Goal: Task Accomplishment & Management: Manage account settings

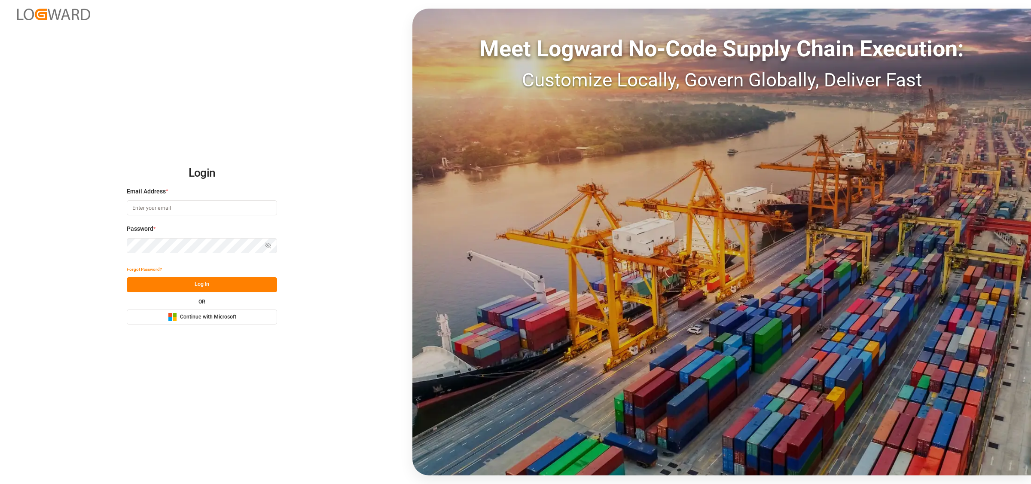
type input "[EMAIL_ADDRESS][DOMAIN_NAME]"
click at [230, 278] on button "Log In" at bounding box center [202, 284] width 150 height 15
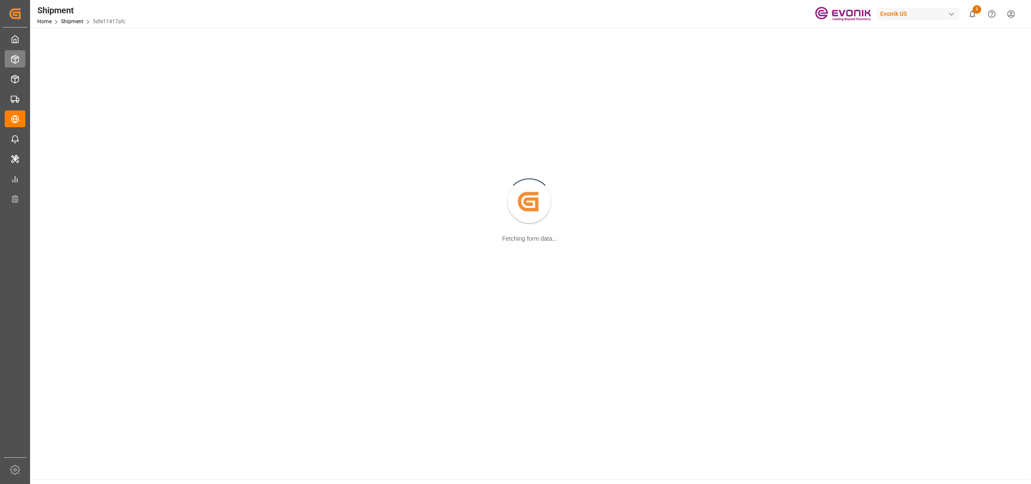
click at [12, 59] on icon at bounding box center [15, 59] width 9 height 9
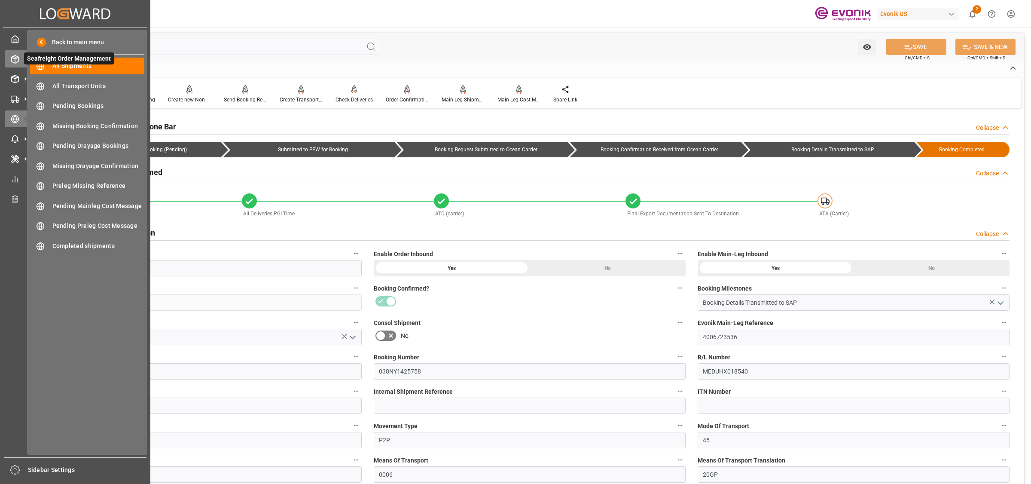
click at [18, 61] on icon at bounding box center [15, 59] width 7 height 8
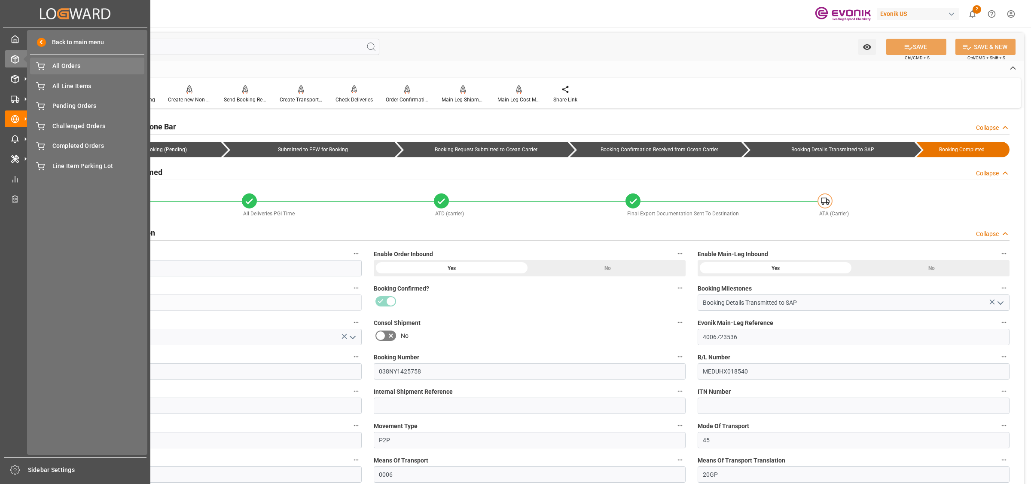
click at [56, 66] on span "All Orders" at bounding box center [98, 65] width 92 height 9
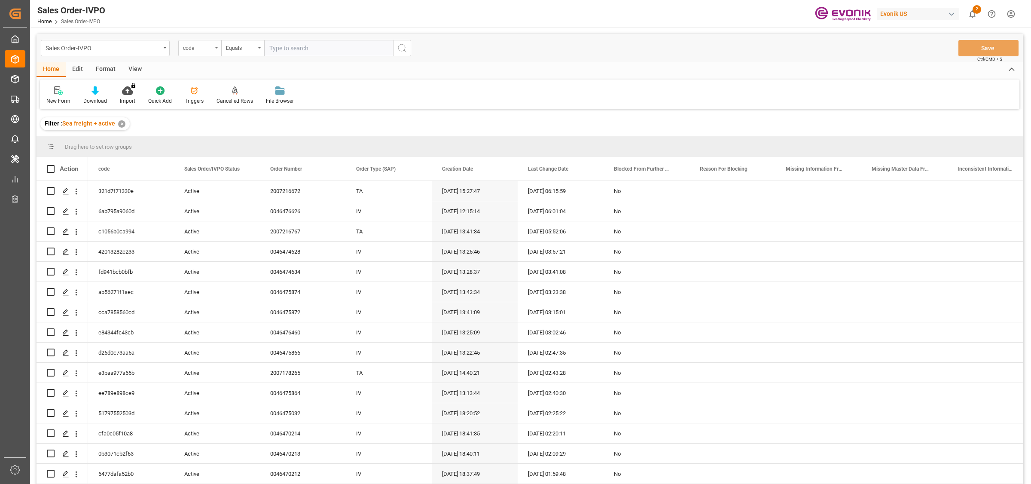
click at [211, 48] on div "code" at bounding box center [197, 47] width 29 height 10
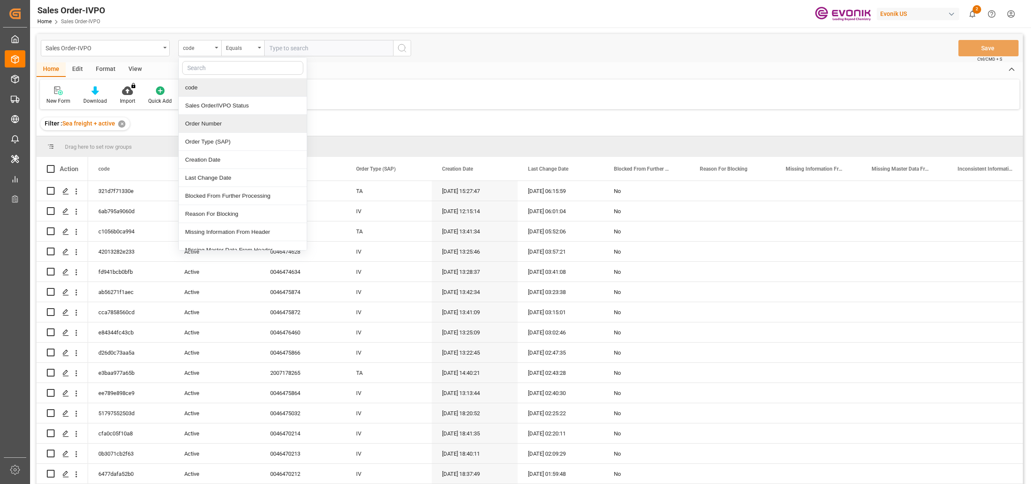
click at [201, 122] on div "Order Number" at bounding box center [243, 124] width 128 height 18
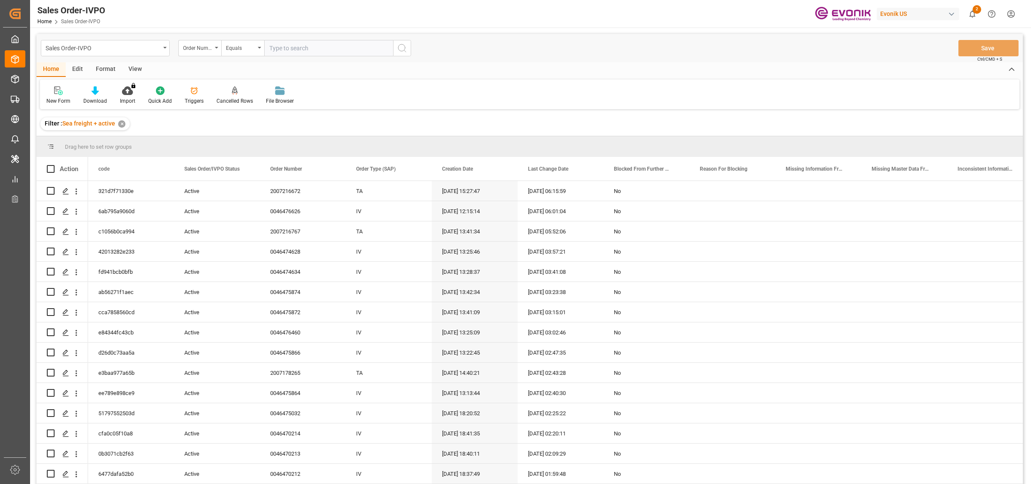
click at [308, 50] on input "text" at bounding box center [328, 48] width 129 height 16
paste input "0046472632"
type input "0046472632"
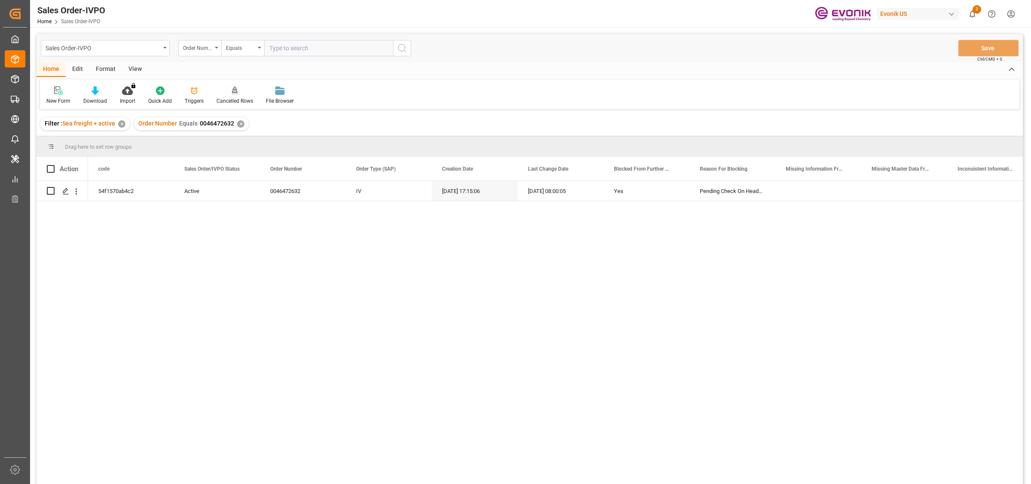
click at [123, 211] on div "54f1570ab4c2 Active 0046472632 IV [DATE] 17:15:06 [DATE] 08:00:05 Yes Pending C…" at bounding box center [555, 335] width 935 height 308
click at [63, 190] on icon "Press SPACE to select this row." at bounding box center [65, 191] width 7 height 7
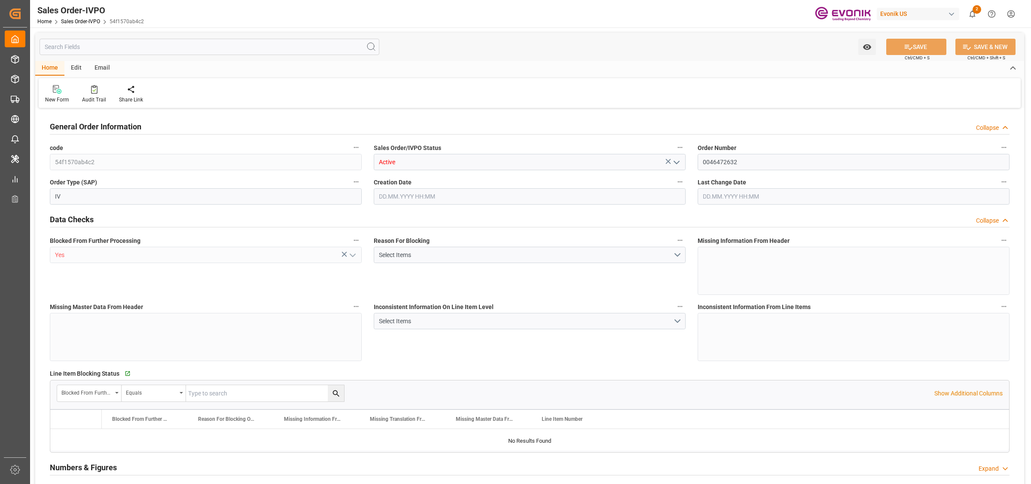
type input "SGSIN"
type input "0"
type input "1"
type input "2"
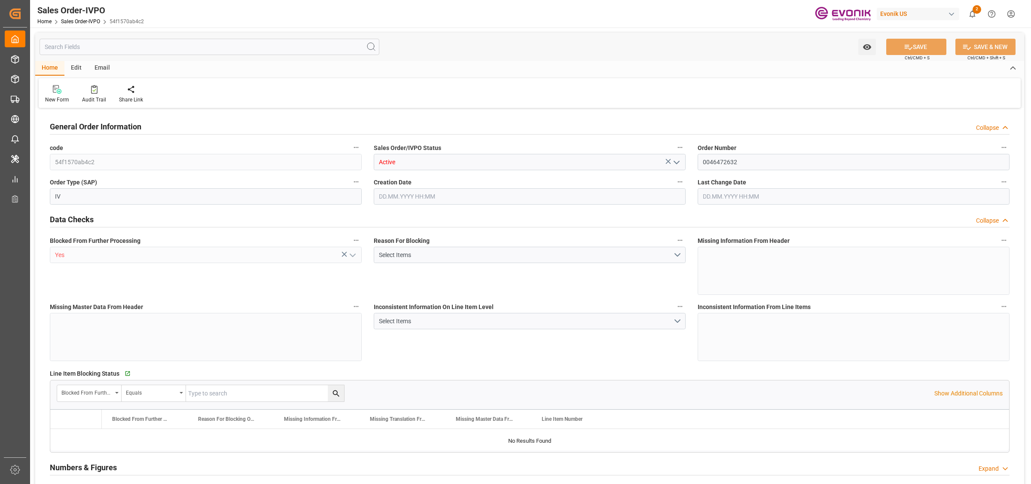
type input "18774"
type input "50.112"
type input "17000"
type input "30"
type input "[DATE] 17:15"
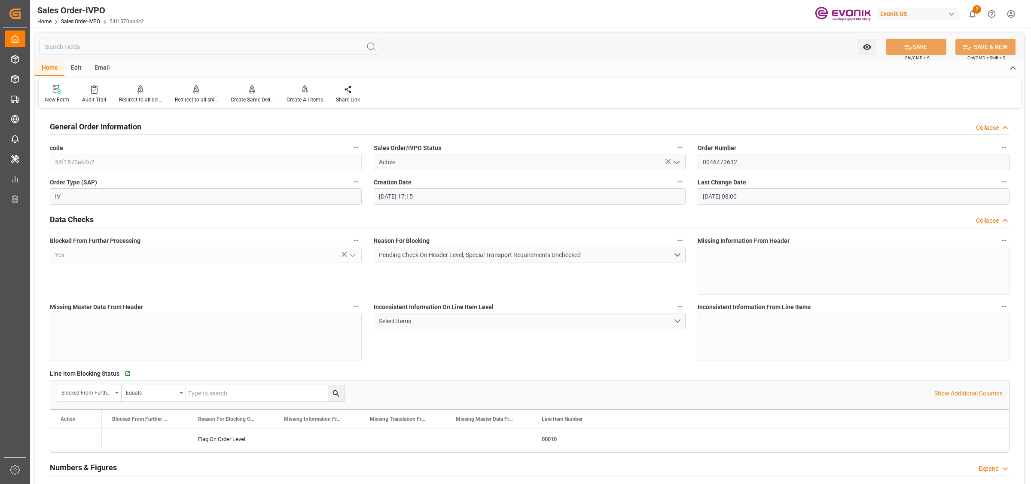
type input "[DATE] 08:00"
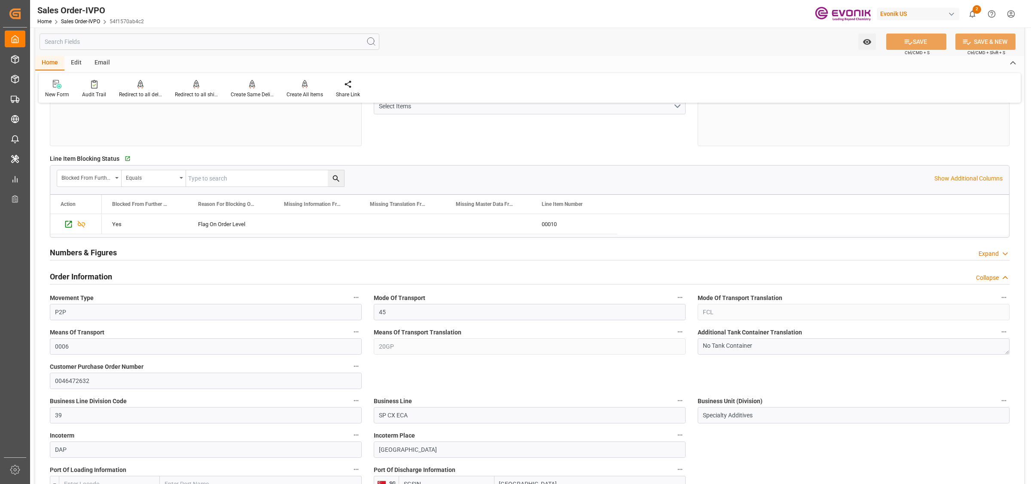
scroll to position [376, 0]
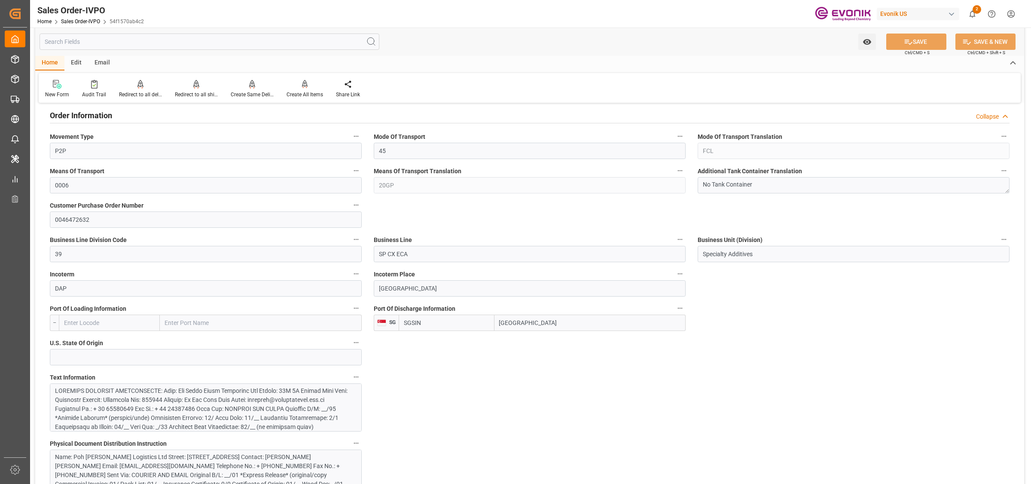
drag, startPoint x: 542, startPoint y: 317, endPoint x: 448, endPoint y: 317, distance: 94.5
click at [448, 317] on div "SGSIN [GEOGRAPHIC_DATA]" at bounding box center [542, 322] width 287 height 16
drag, startPoint x: 419, startPoint y: 250, endPoint x: 307, endPoint y: 233, distance: 113.5
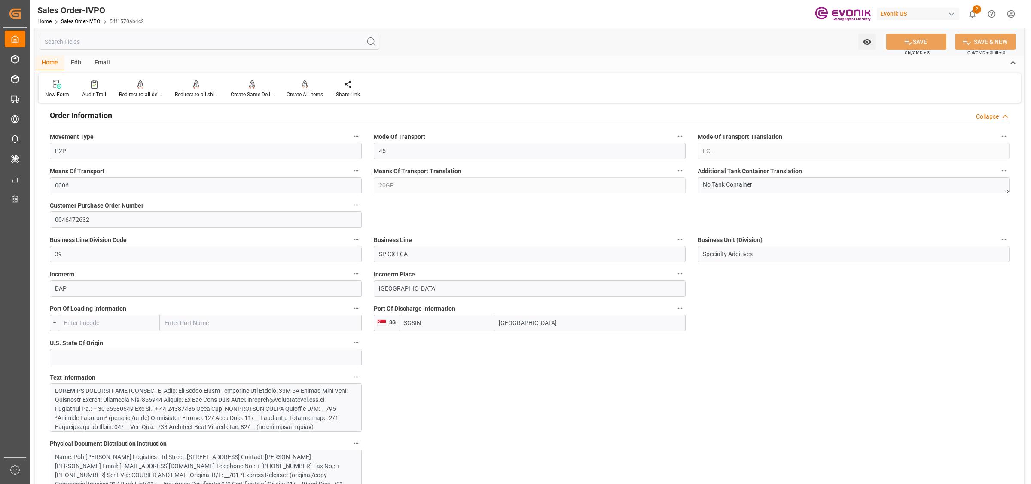
click at [188, 415] on div at bounding box center [201, 453] width 293 height 135
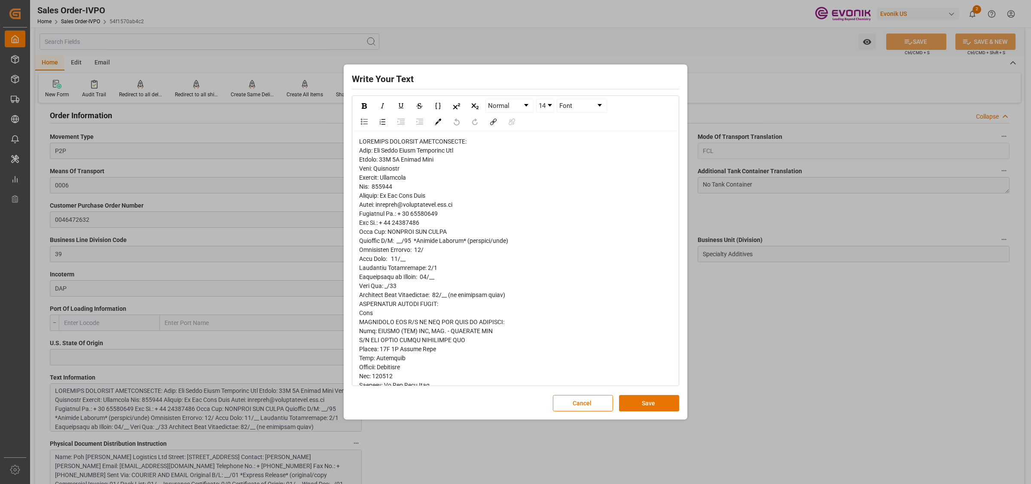
click at [385, 162] on span "rdw-editor" at bounding box center [450, 367] width 183 height 458
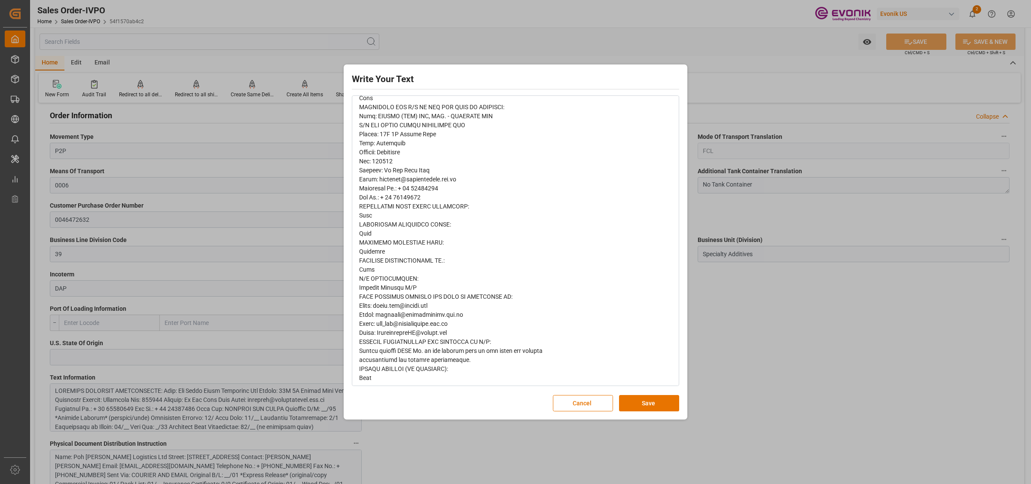
scroll to position [218, 0]
click at [634, 402] on button "Save" at bounding box center [649, 403] width 60 height 16
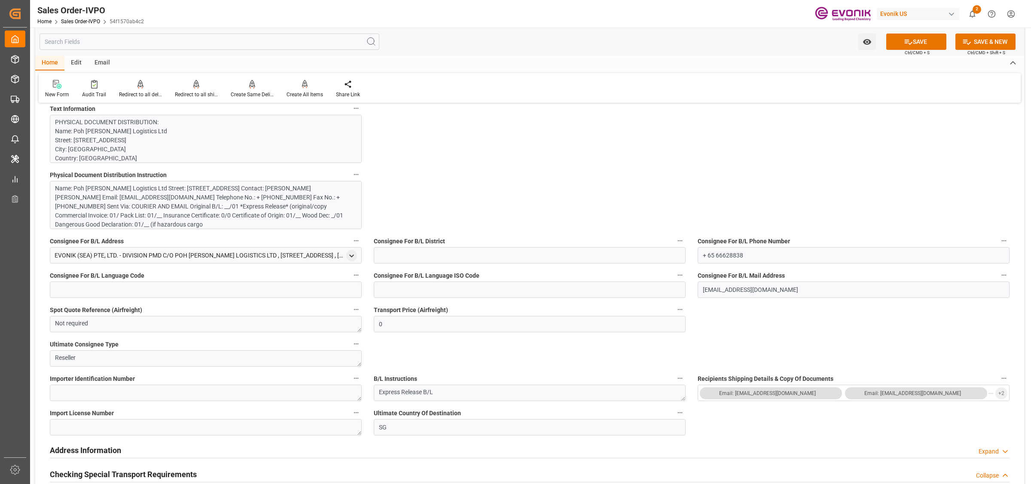
scroll to position [805, 0]
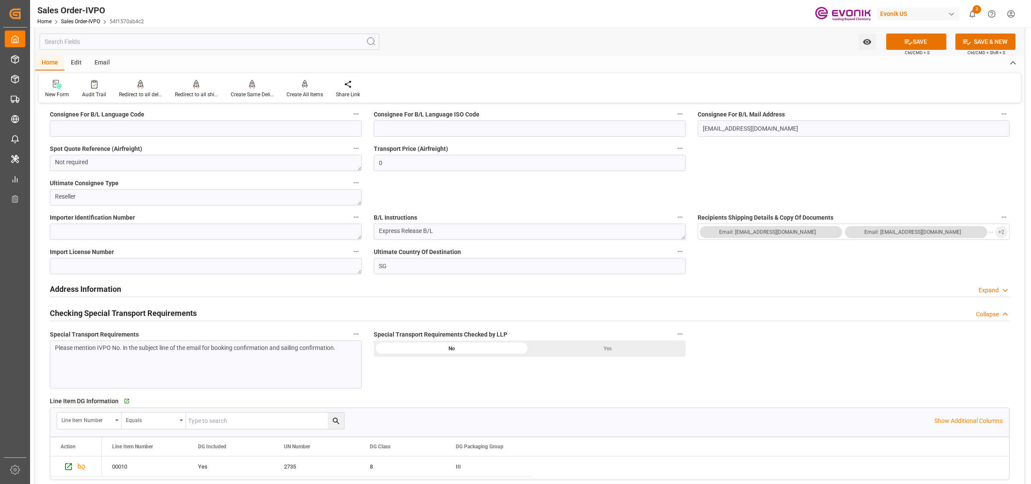
click at [568, 350] on div "Yes" at bounding box center [608, 348] width 156 height 16
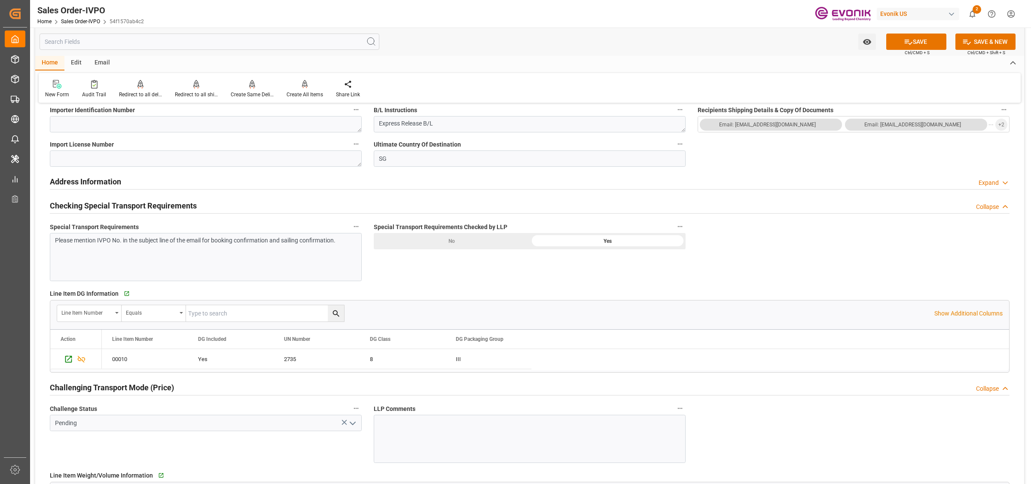
scroll to position [1020, 0]
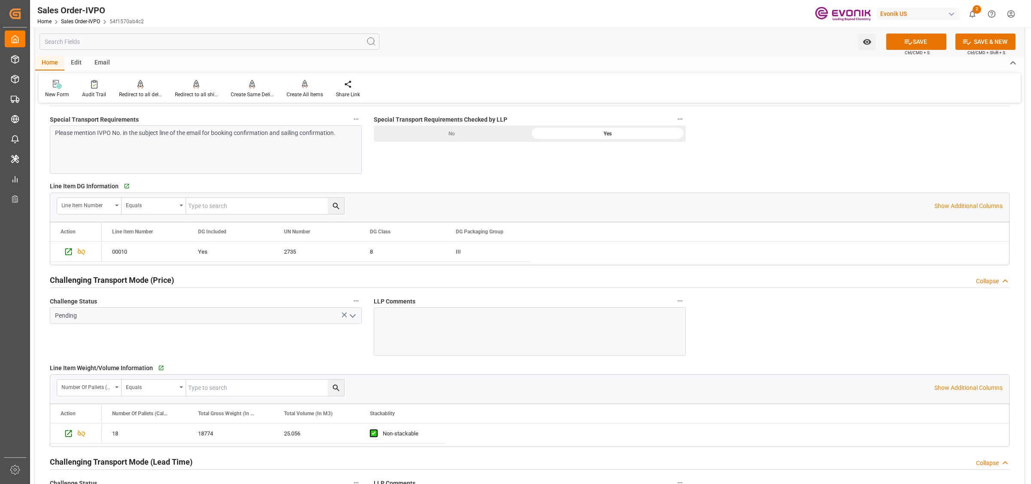
click at [353, 313] on icon "open menu" at bounding box center [352, 316] width 10 height 10
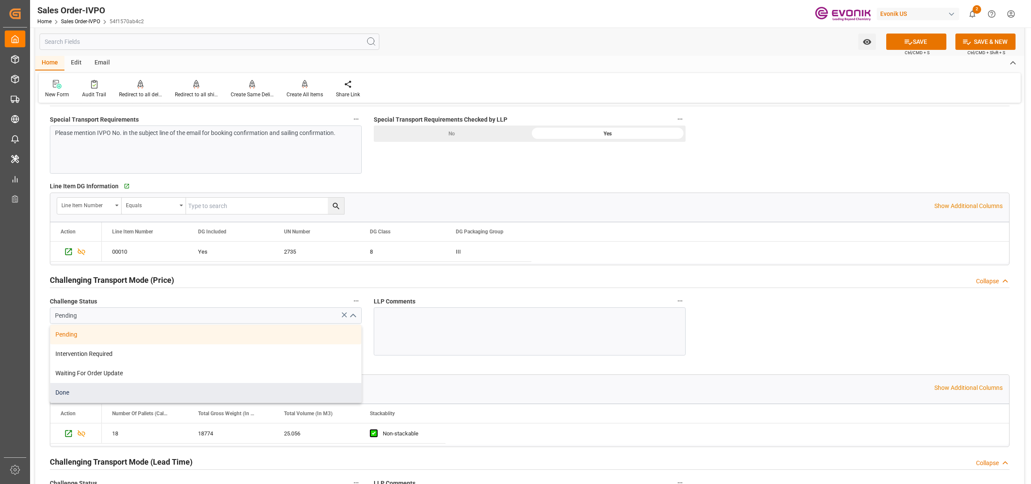
click at [112, 391] on div "Done" at bounding box center [205, 392] width 311 height 19
type input "Done"
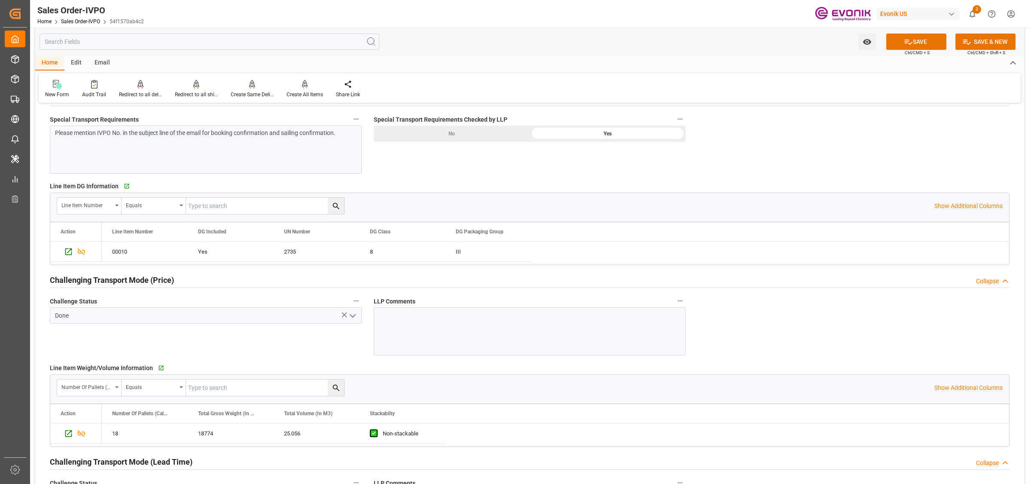
scroll to position [1181, 0]
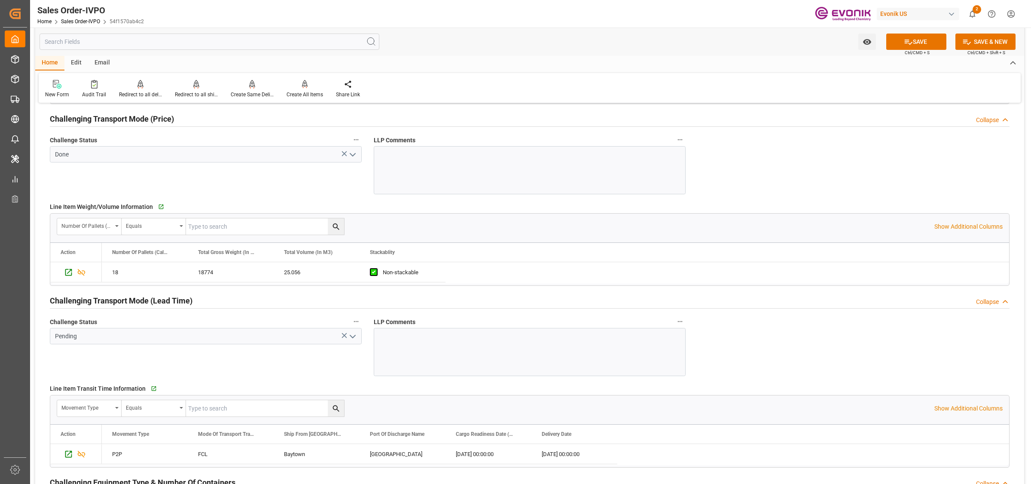
click at [357, 335] on icon "open menu" at bounding box center [352, 336] width 10 height 10
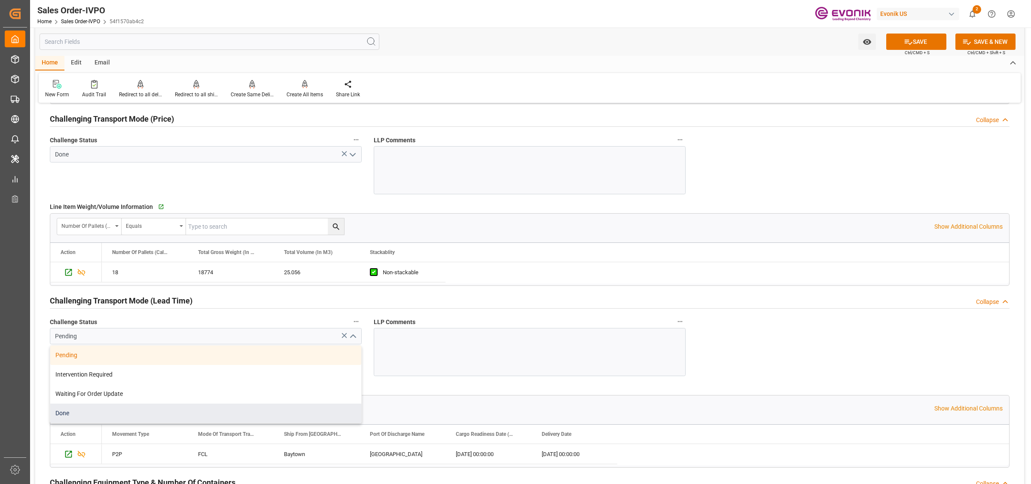
click at [77, 409] on div "Done" at bounding box center [205, 412] width 311 height 19
type input "Done"
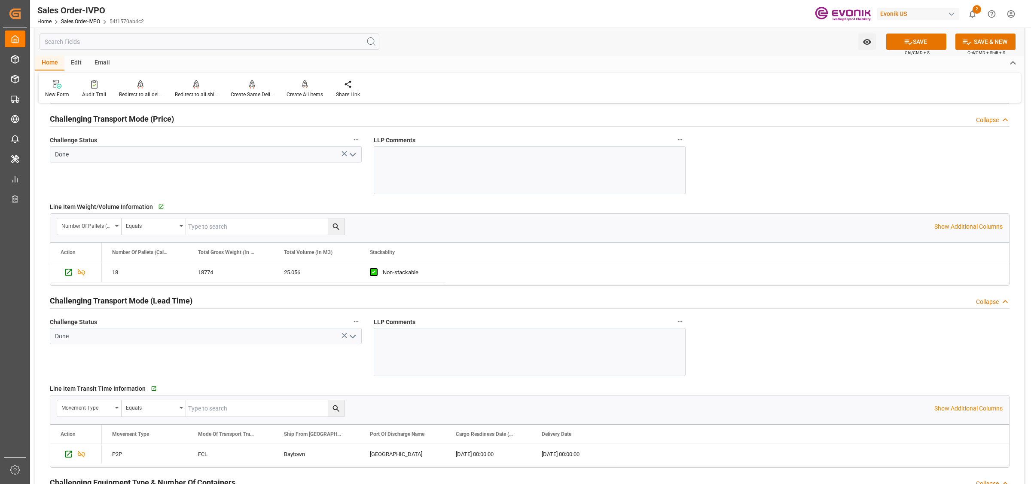
scroll to position [1396, 0]
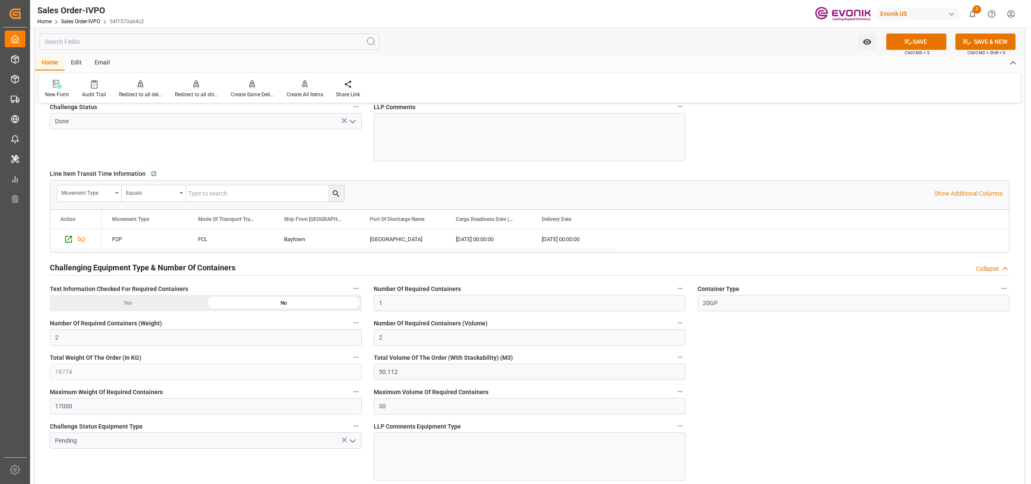
click at [298, 244] on div "Baytown" at bounding box center [317, 239] width 86 height 20
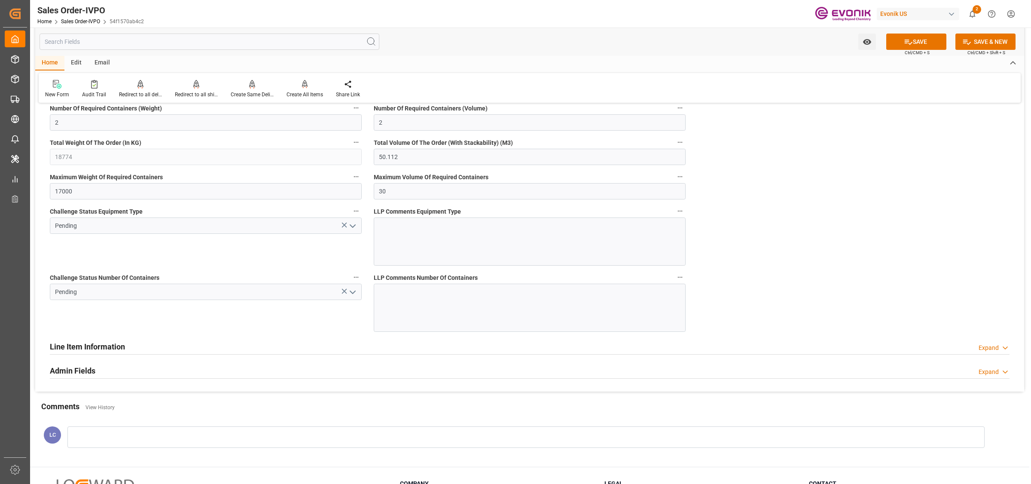
scroll to position [1664, 0]
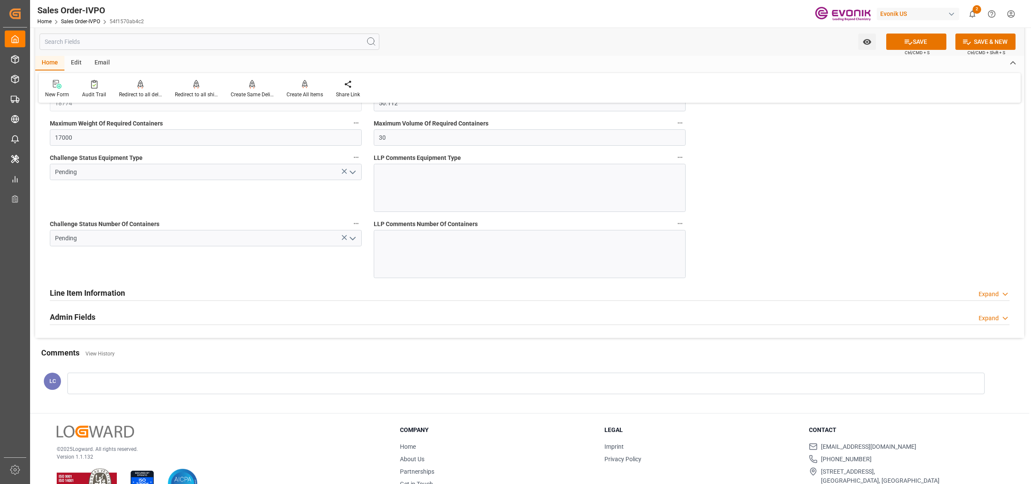
click at [355, 241] on icon "open menu" at bounding box center [352, 238] width 10 height 10
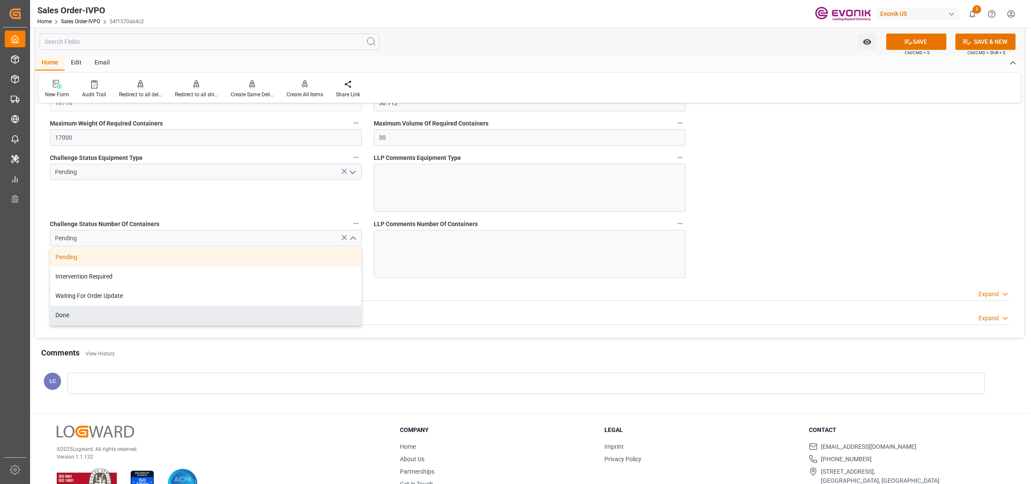
click at [87, 317] on div "Done" at bounding box center [205, 314] width 311 height 19
type input "Done"
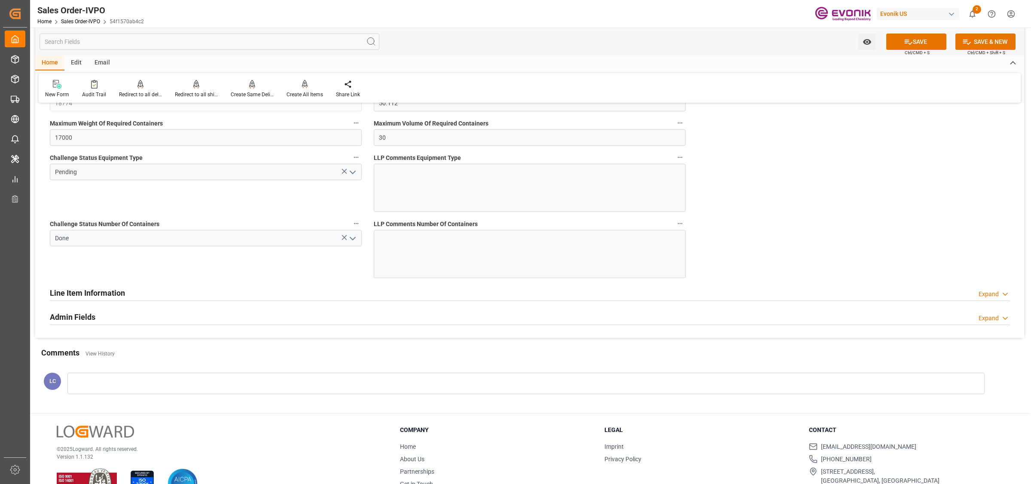
click at [351, 169] on icon "open menu" at bounding box center [352, 172] width 10 height 10
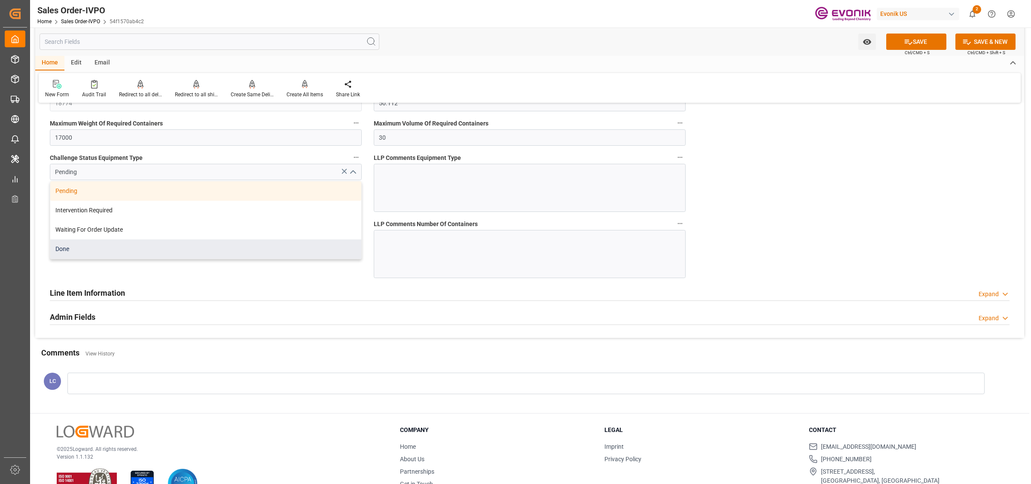
click at [67, 252] on div "Done" at bounding box center [205, 248] width 311 height 19
type input "Done"
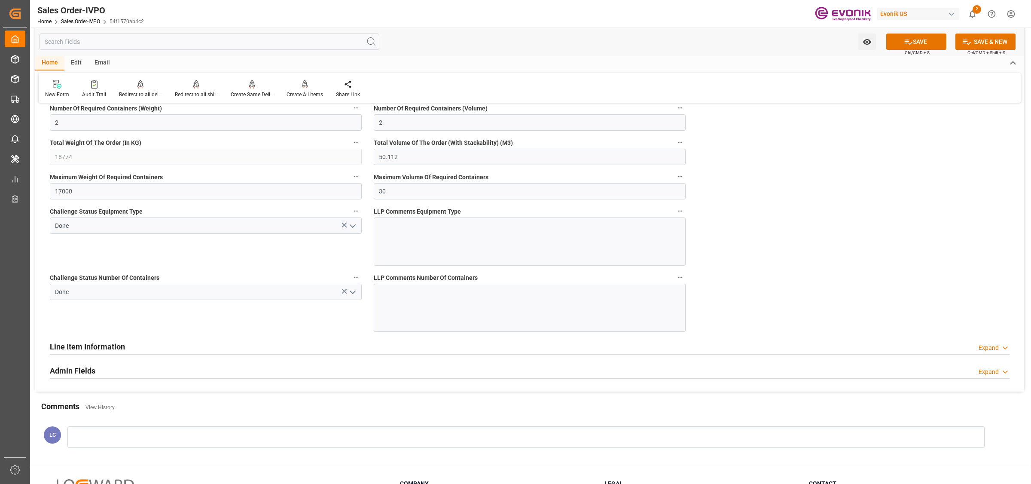
scroll to position [1693, 0]
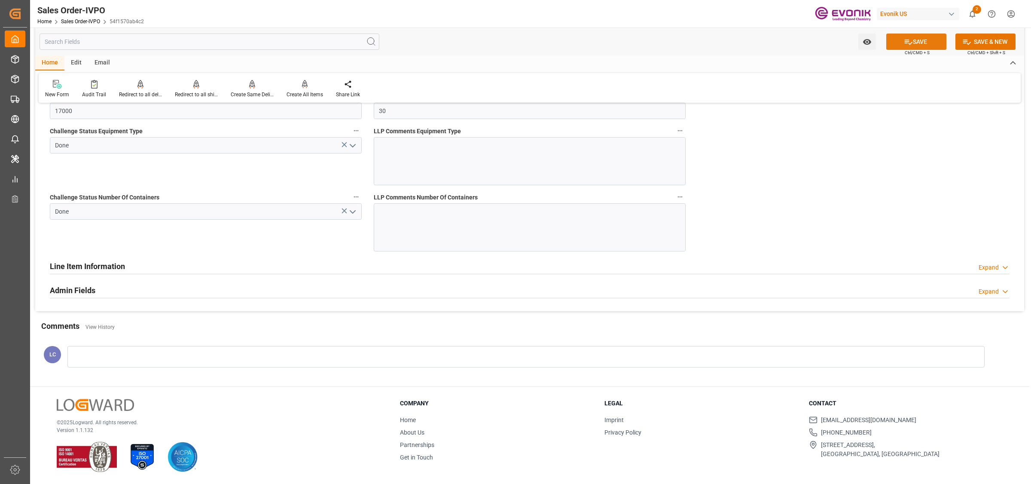
click at [917, 40] on button "SAVE" at bounding box center [916, 42] width 60 height 16
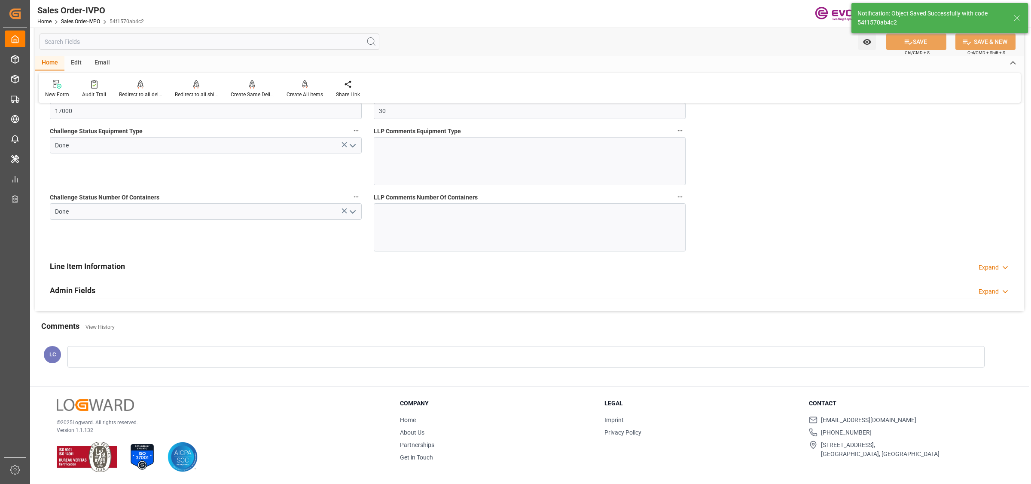
type input "No"
type input "[DATE] 06:27"
click at [305, 91] on div "Create All Items" at bounding box center [304, 95] width 37 height 8
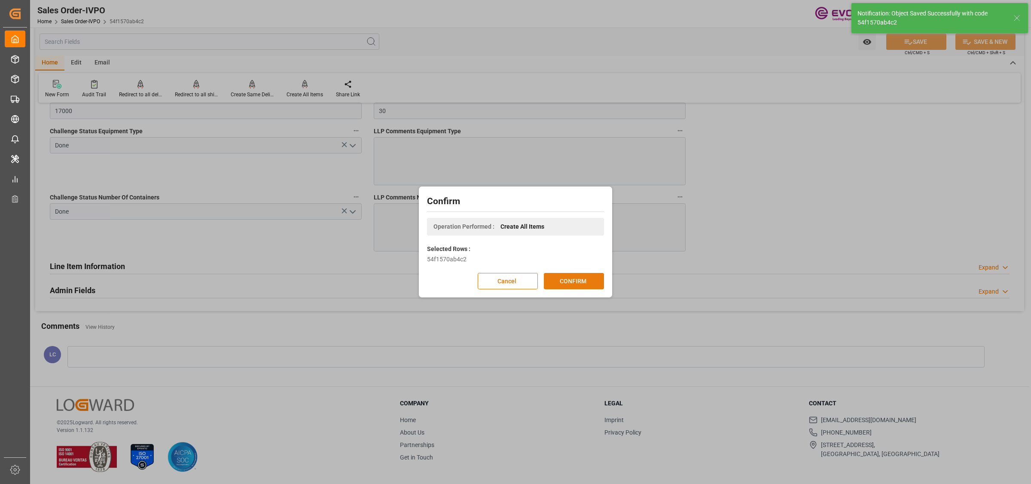
click at [566, 283] on button "CONFIRM" at bounding box center [574, 281] width 60 height 16
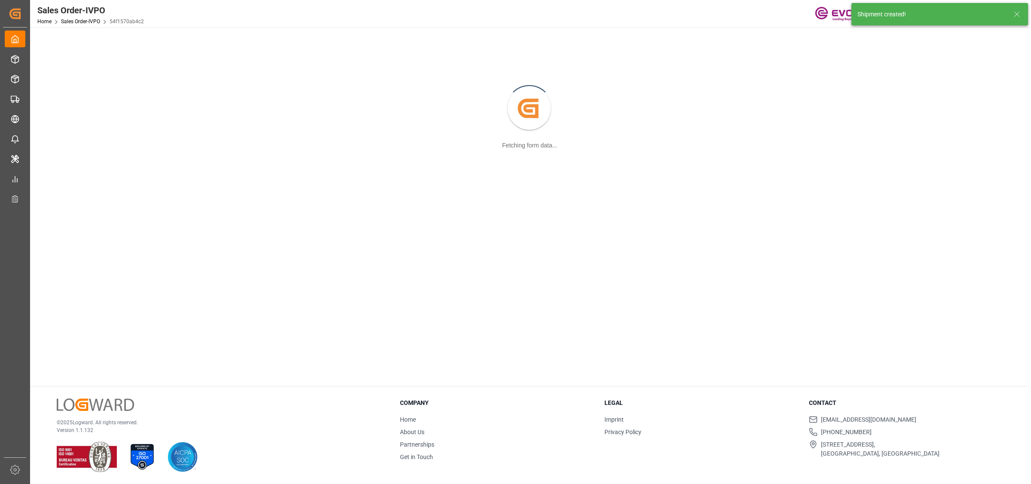
scroll to position [93, 0]
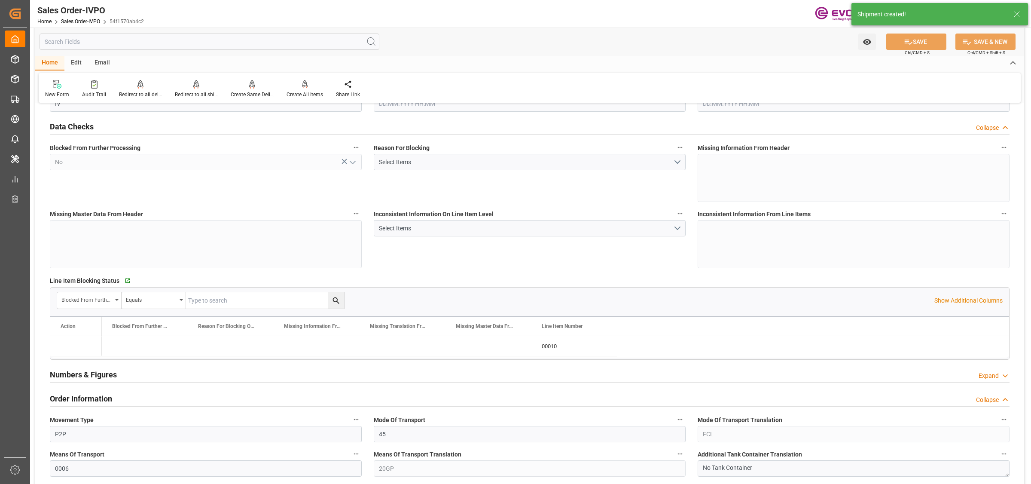
type input "SGSIN"
type input "0"
type input "1"
type input "2"
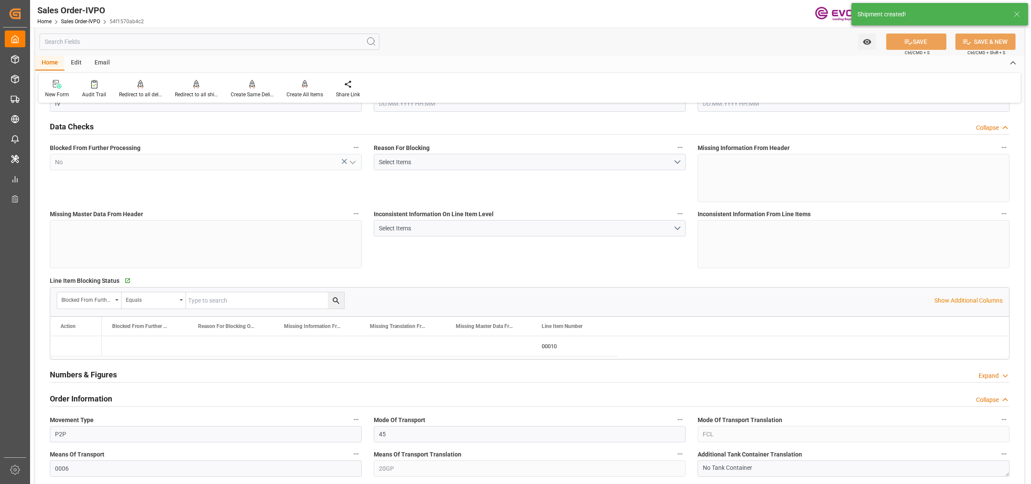
type input "18774"
type input "50.112"
type input "17000"
type input "30"
type input "[DATE] 17:15"
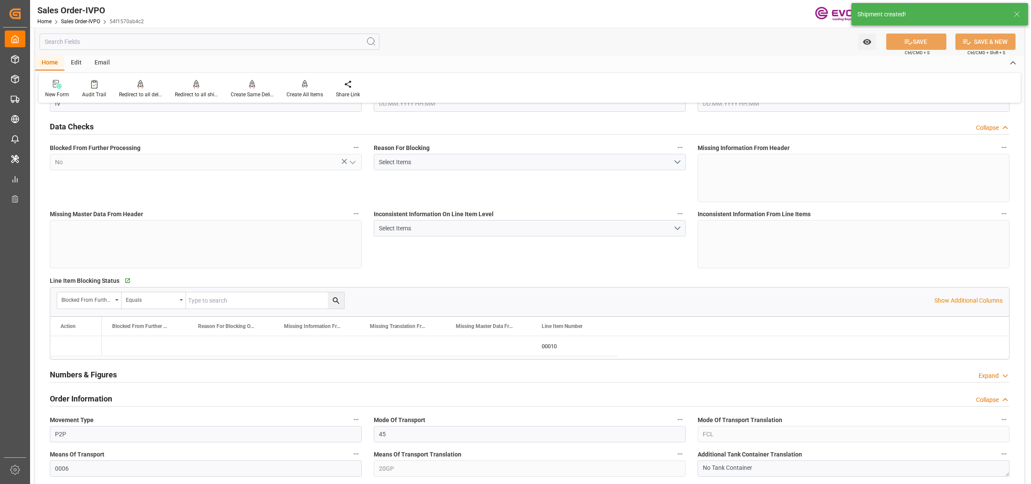
type input "[DATE] 06:27"
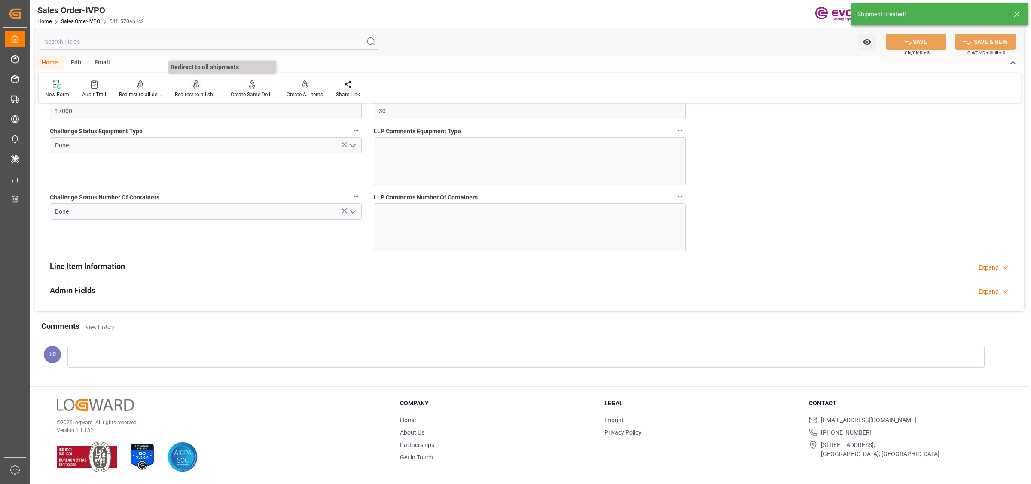
click at [195, 87] on icon at bounding box center [196, 84] width 6 height 9
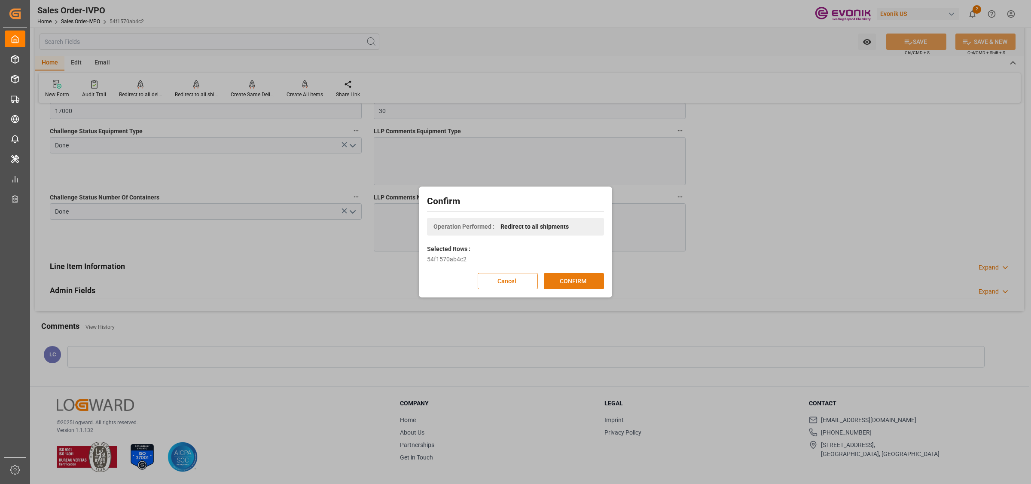
click at [563, 283] on button "CONFIRM" at bounding box center [574, 281] width 60 height 16
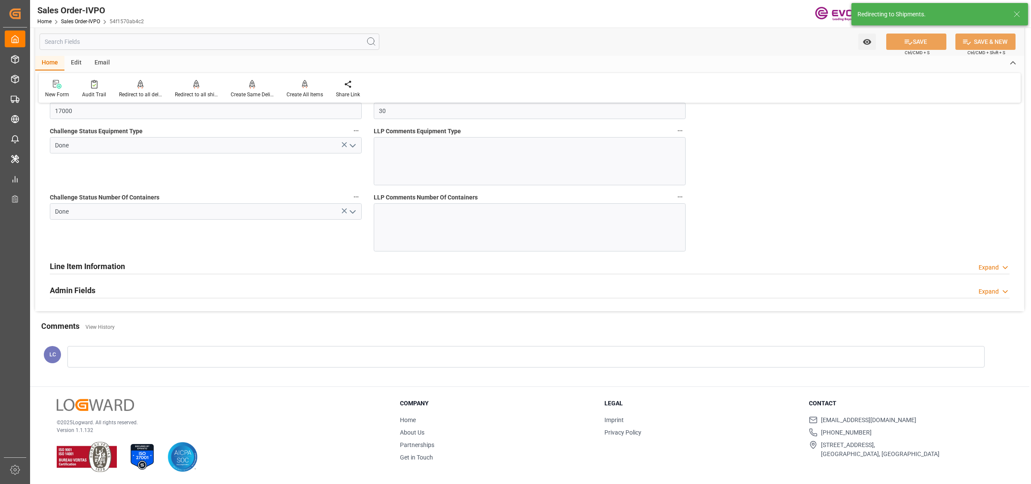
type input "[DATE] 17:15"
type input "[DATE] 06:27"
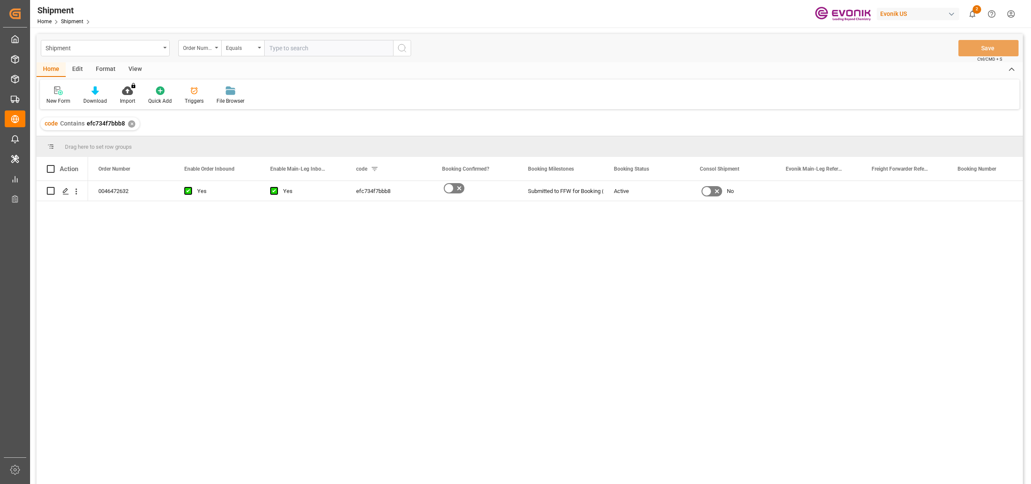
click at [344, 248] on div "0046472632 Yes Yes efc734f7bbb8 Submitted to FFW for Booking (Pending) Active No" at bounding box center [555, 335] width 935 height 308
click at [65, 189] on polygon "Press SPACE to select this row." at bounding box center [65, 190] width 4 height 4
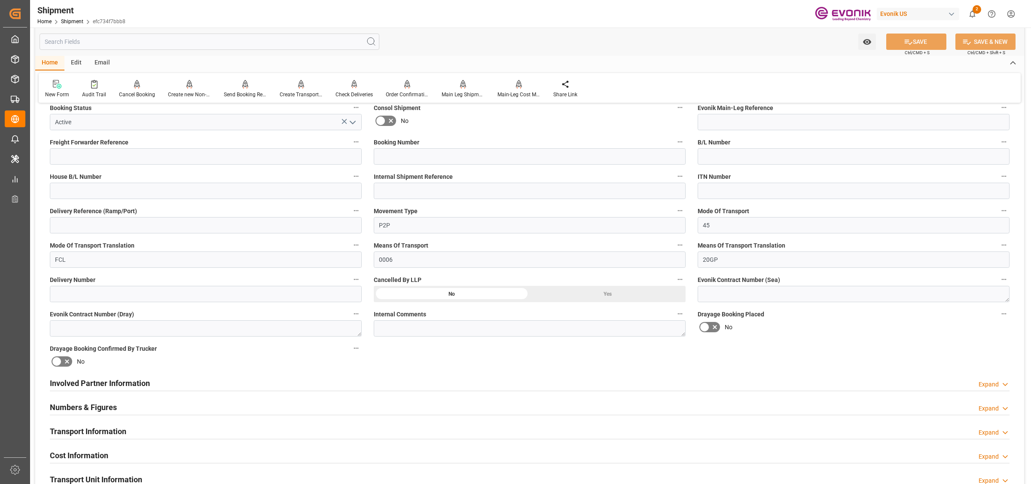
scroll to position [376, 0]
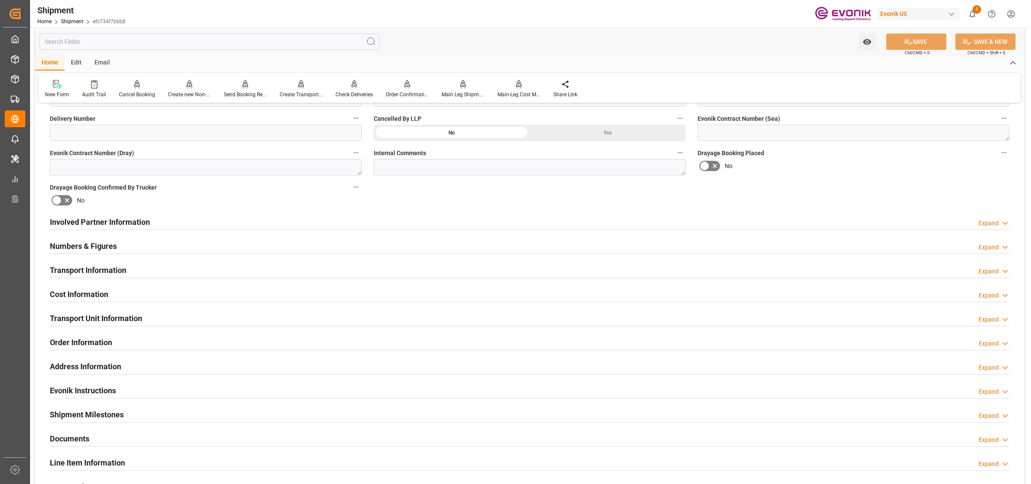
click at [96, 224] on h2 "Involved Partner Information" at bounding box center [100, 222] width 100 height 12
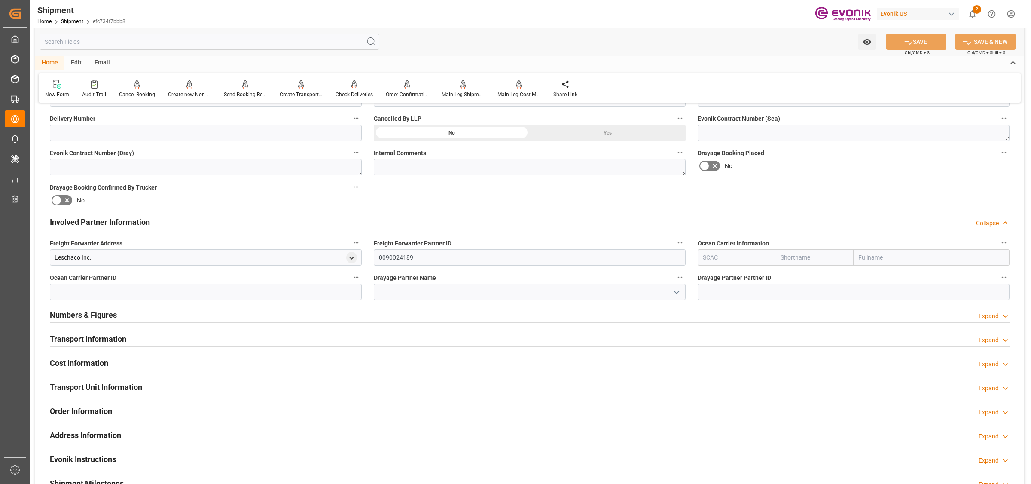
click at [716, 259] on input "text" at bounding box center [737, 257] width 78 height 16
click at [711, 278] on b "HLCU" at bounding box center [710, 276] width 15 height 7
type input "HLCU"
type input "Hapag Lloyd"
type input "Hapag Lloyd Aktiengesellschaft"
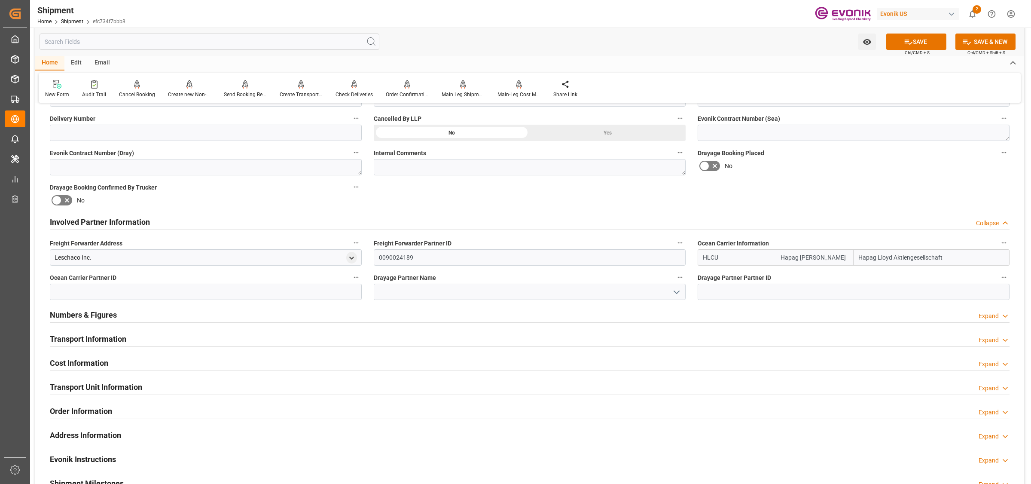
type input "HLCU"
click at [555, 292] on input at bounding box center [530, 291] width 312 height 16
click at [411, 289] on input at bounding box center [530, 291] width 312 height 16
paste input "RDW"
click at [419, 311] on div "RDW Logistics LLC" at bounding box center [529, 310] width 311 height 19
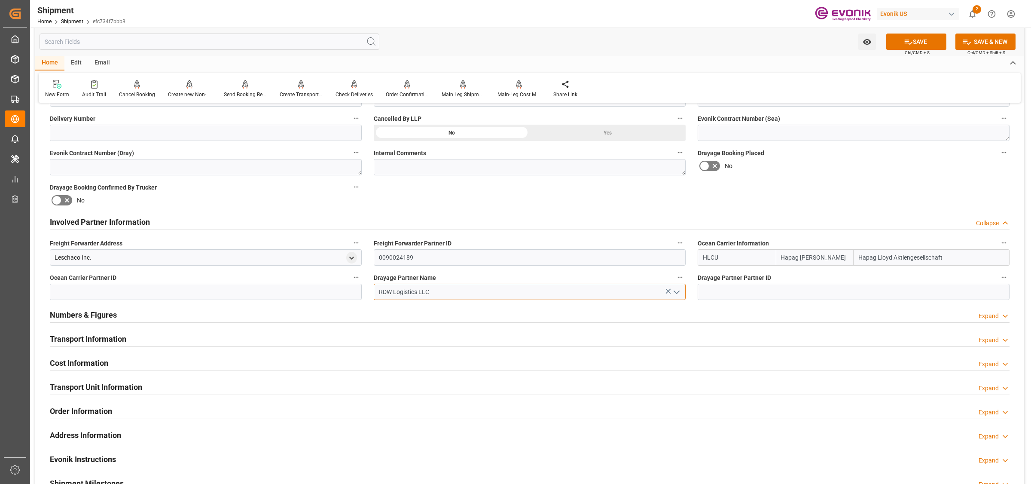
type input "RDW Logistics LLC"
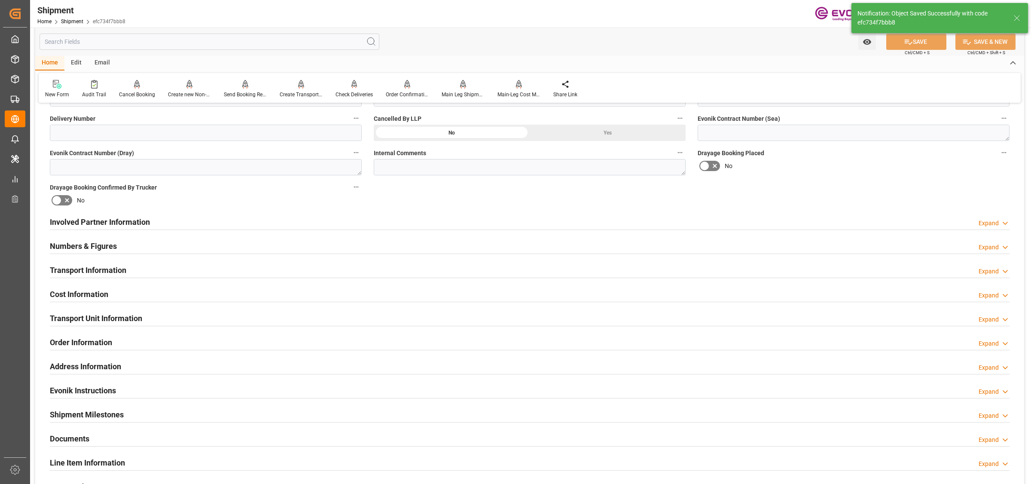
click at [129, 219] on h2 "Involved Partner Information" at bounding box center [100, 222] width 100 height 12
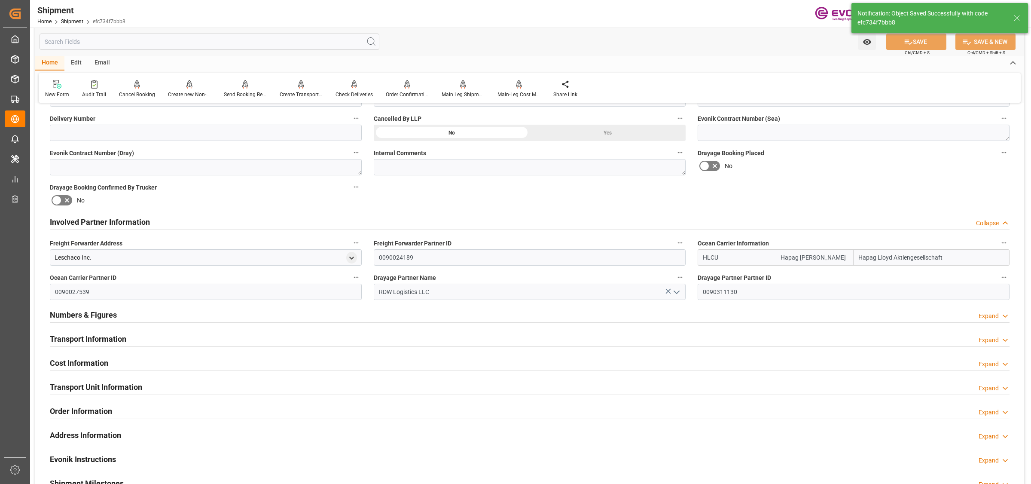
click at [129, 219] on h2 "Involved Partner Information" at bounding box center [100, 222] width 100 height 12
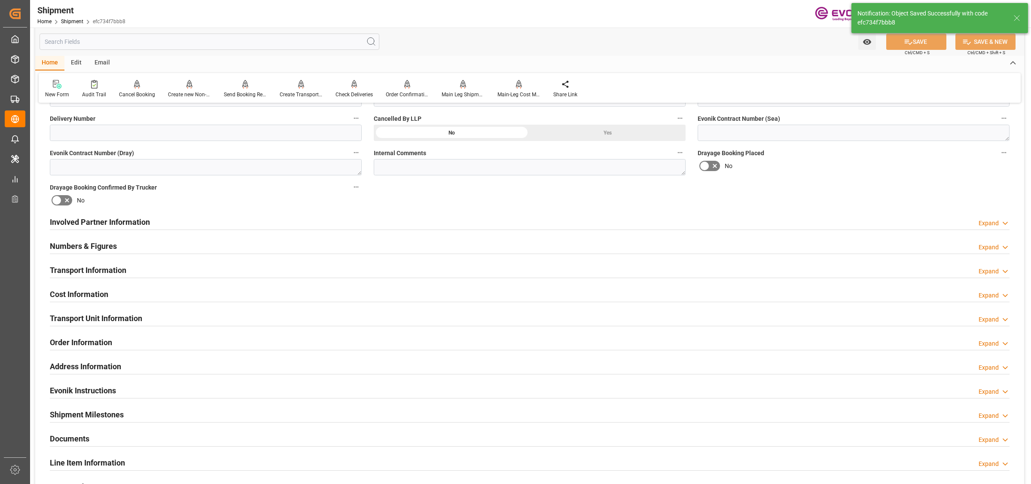
click at [95, 268] on h2 "Transport Information" at bounding box center [88, 270] width 76 height 12
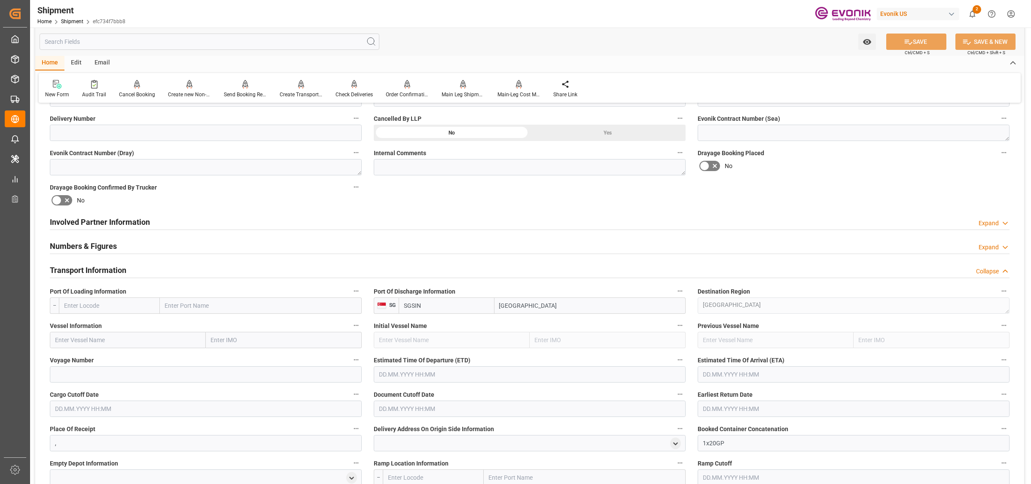
click at [137, 308] on input "text" at bounding box center [109, 305] width 101 height 16
paste input "USHOU"
type input "USHOU"
click at [79, 319] on div "USHOU - Houston" at bounding box center [104, 324] width 90 height 19
type input "Houston"
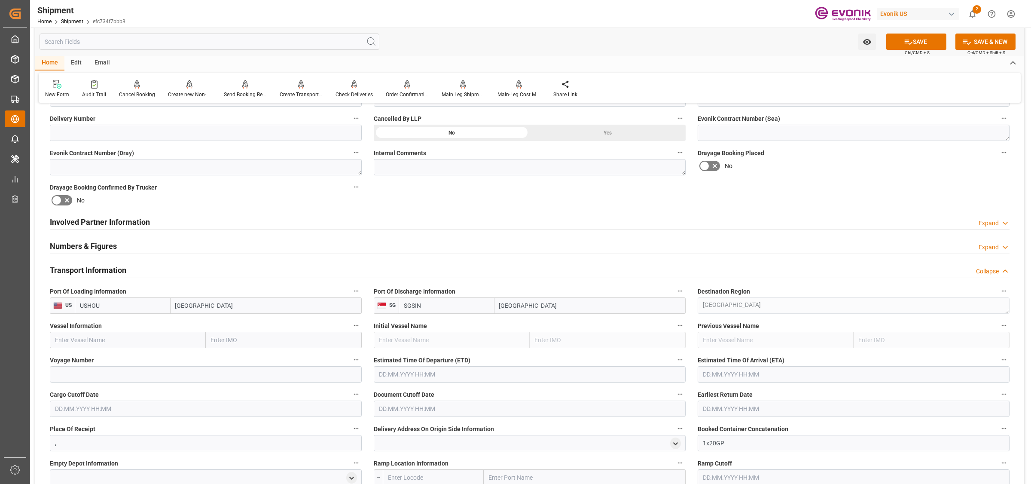
type input "USHOU"
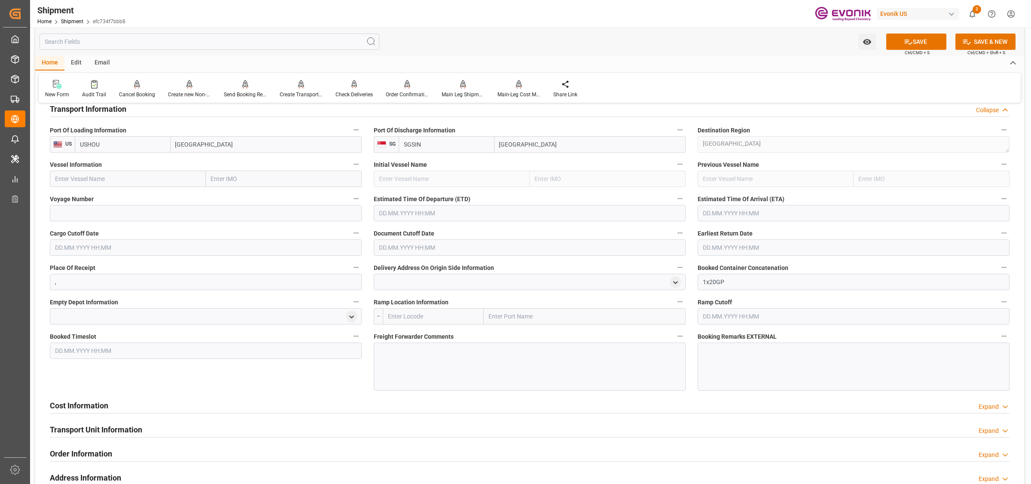
click at [138, 179] on input "text" at bounding box center [128, 179] width 156 height 16
paste input "GSL SOFIA"
type input "GSL SOFIA"
click at [91, 195] on span "GSL SOFIA - 9260421" at bounding box center [83, 197] width 56 height 7
type input "9260421"
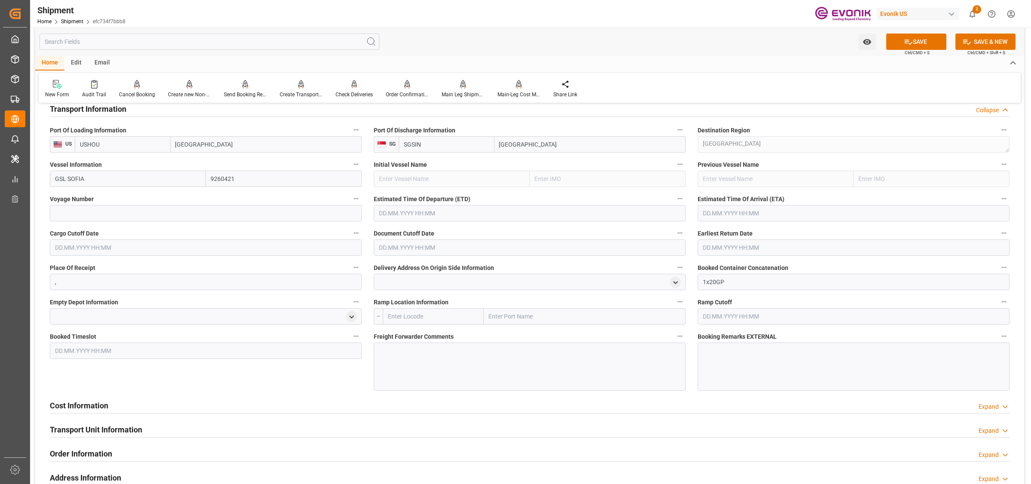
type input "GSL SOFIA"
click at [175, 206] on input at bounding box center [206, 213] width 312 height 16
paste input "547W"
type input "547W"
click at [165, 247] on input "text" at bounding box center [206, 247] width 312 height 16
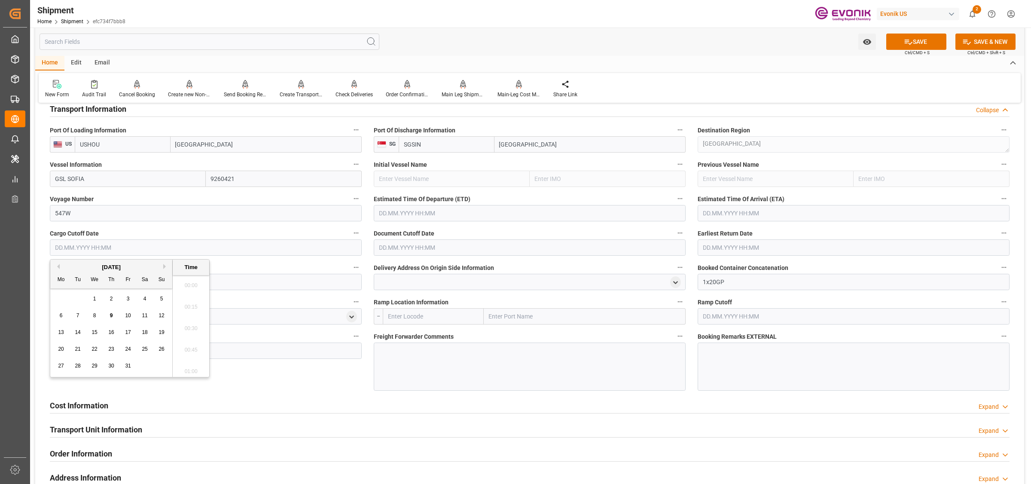
scroll to position [67, 0]
click at [399, 210] on input "text" at bounding box center [530, 213] width 312 height 16
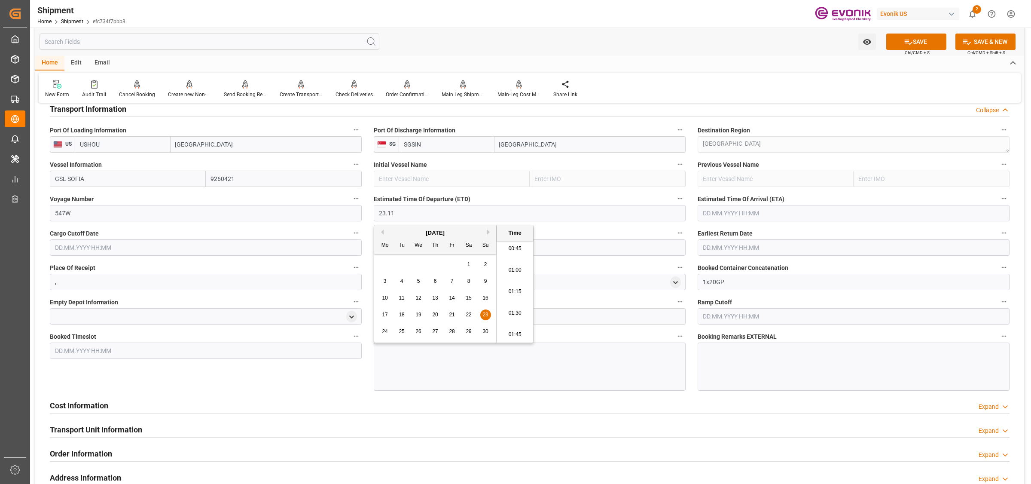
type input "23.11.2025 00:00"
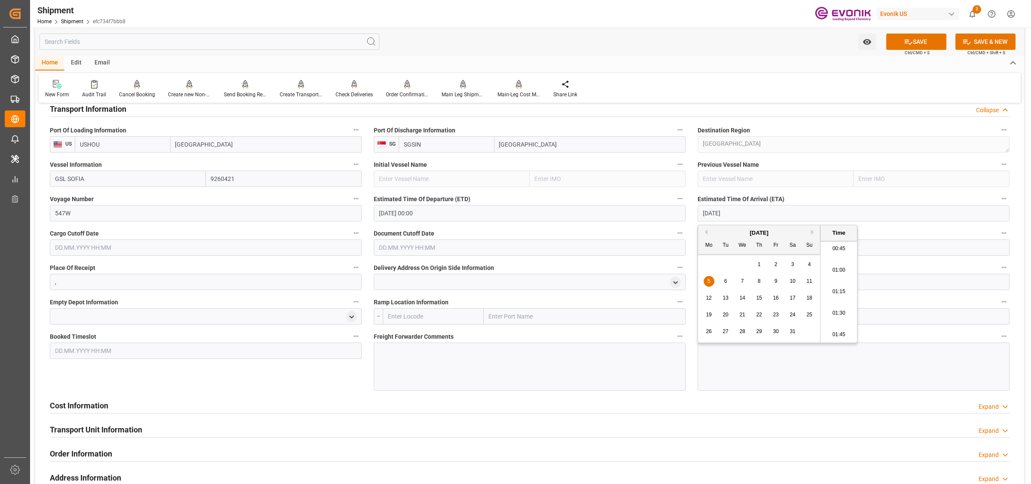
type input "05.01.2026 00:00"
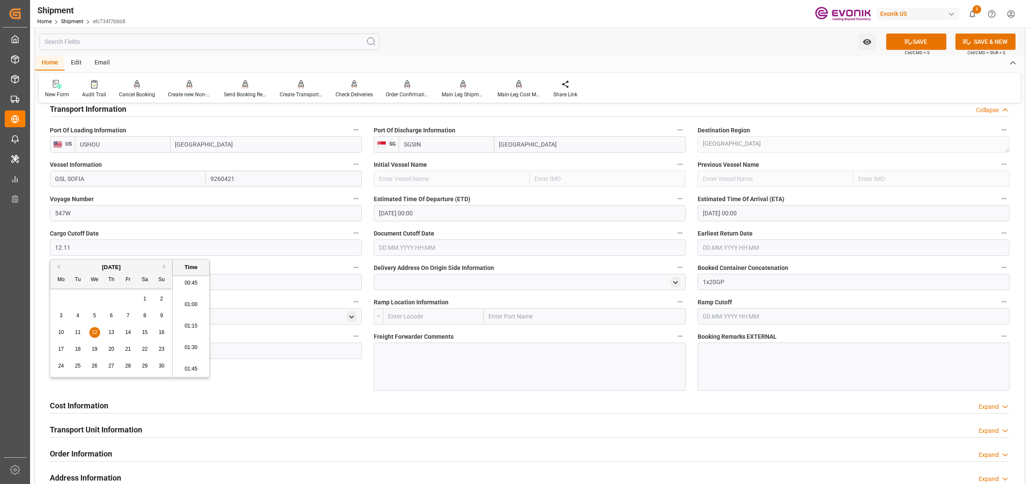
type input "12.11.2025 00:00"
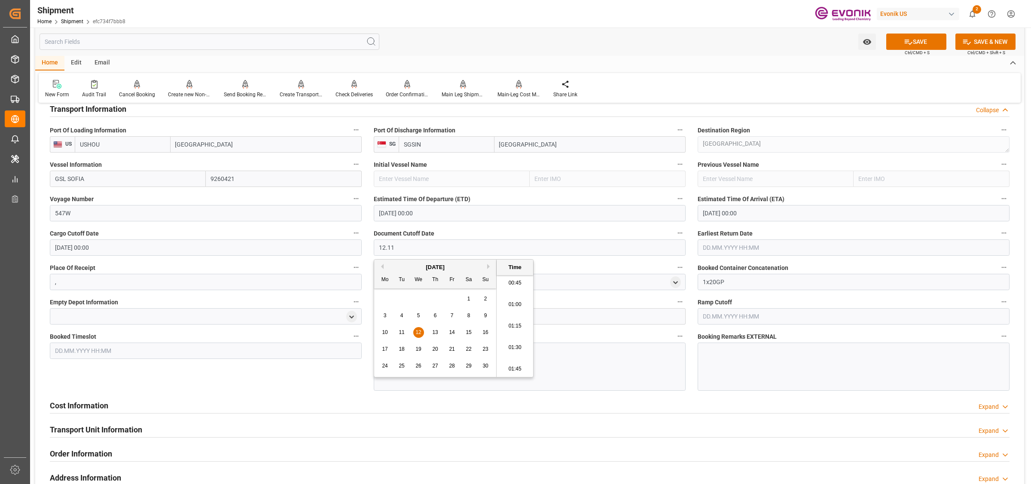
type input "12.11"
type input "12.11.2025 00:00"
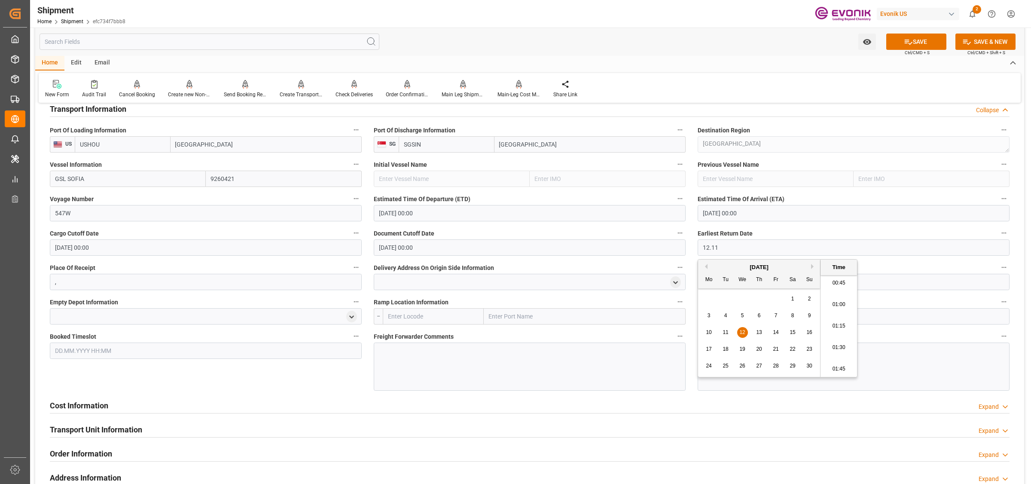
type input "12.11"
type input "12.11.2025 00:00"
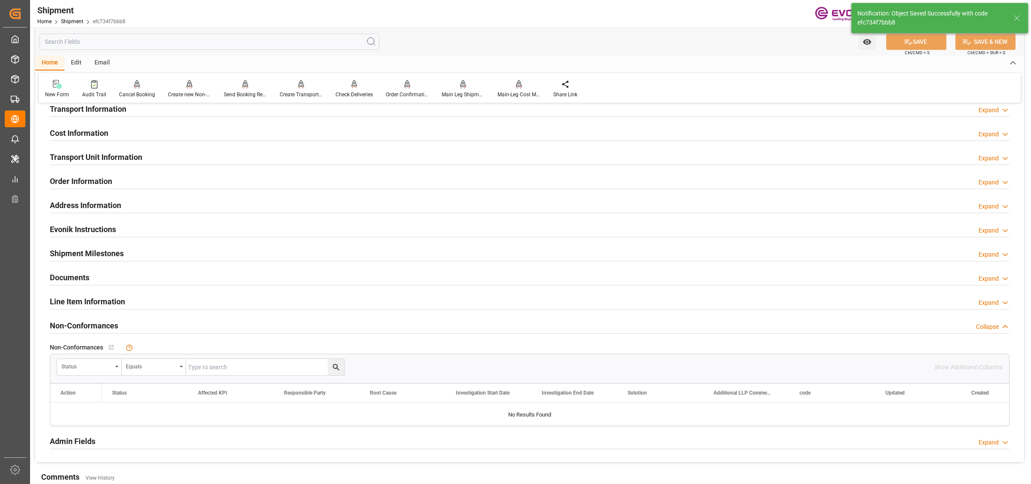
click at [90, 132] on h2 "Cost Information" at bounding box center [79, 133] width 58 height 12
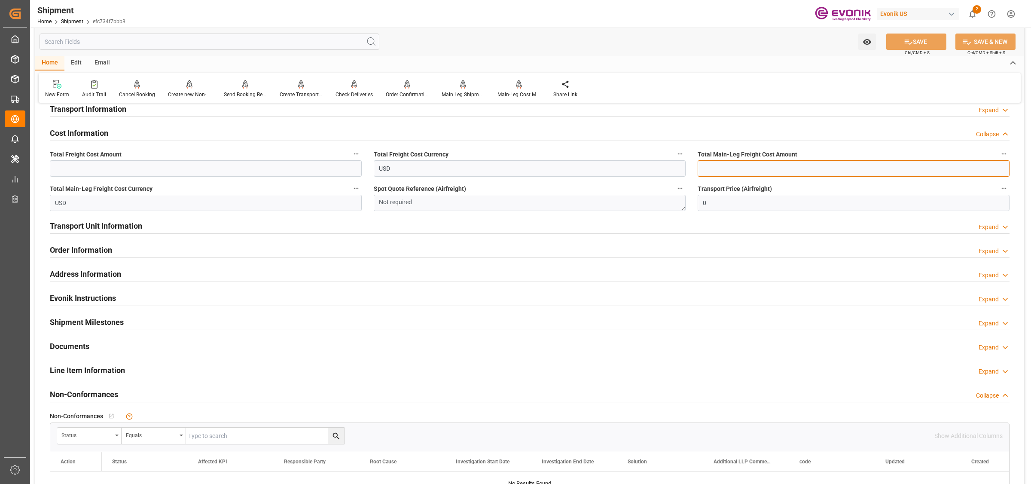
click at [720, 166] on input "text" at bounding box center [854, 168] width 312 height 16
click at [740, 170] on input "text" at bounding box center [854, 168] width 312 height 16
type input "600"
drag, startPoint x: 735, startPoint y: 168, endPoint x: 718, endPoint y: 164, distance: 17.8
click at [705, 164] on input "600" at bounding box center [854, 168] width 312 height 16
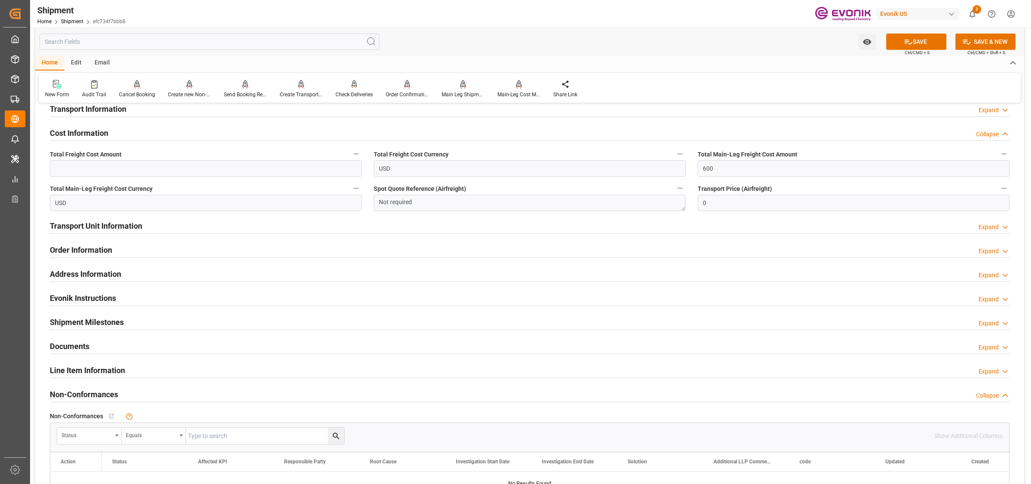
click at [110, 180] on div "Total Main-Leg Freight Cost Currency USD" at bounding box center [206, 197] width 324 height 34
click at [95, 164] on input "text" at bounding box center [206, 168] width 312 height 16
click at [104, 168] on input "text" at bounding box center [206, 168] width 312 height 16
type input "2253"
click at [908, 46] on icon at bounding box center [908, 41] width 9 height 9
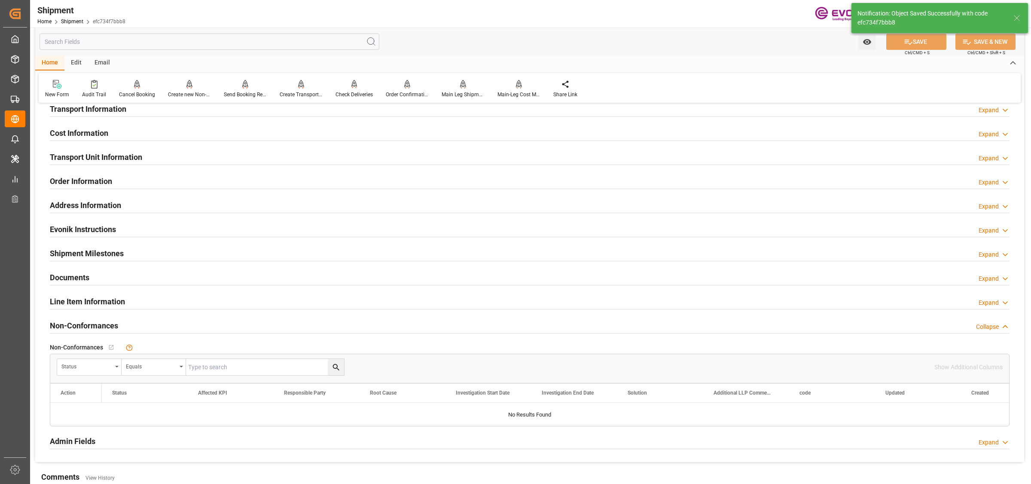
click at [100, 134] on h2 "Cost Information" at bounding box center [79, 133] width 58 height 12
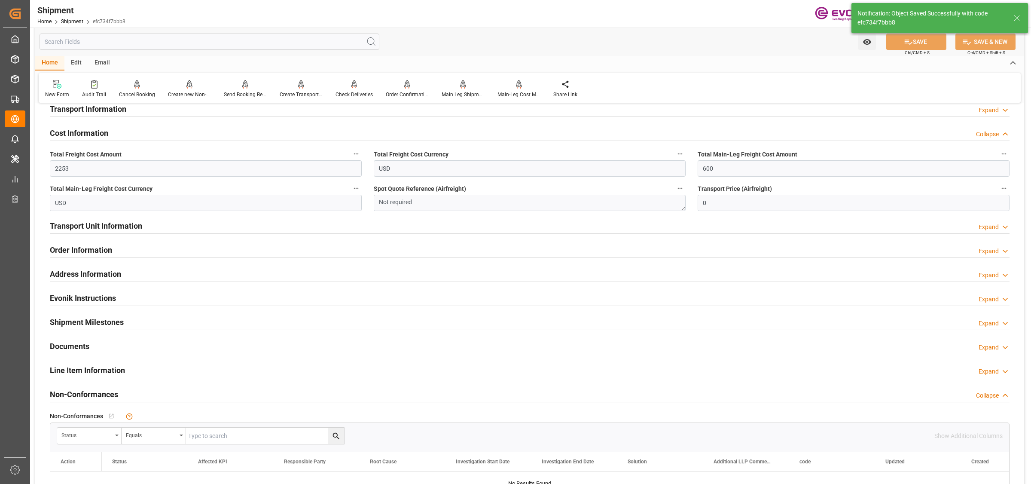
click at [100, 134] on h2 "Cost Information" at bounding box center [79, 133] width 58 height 12
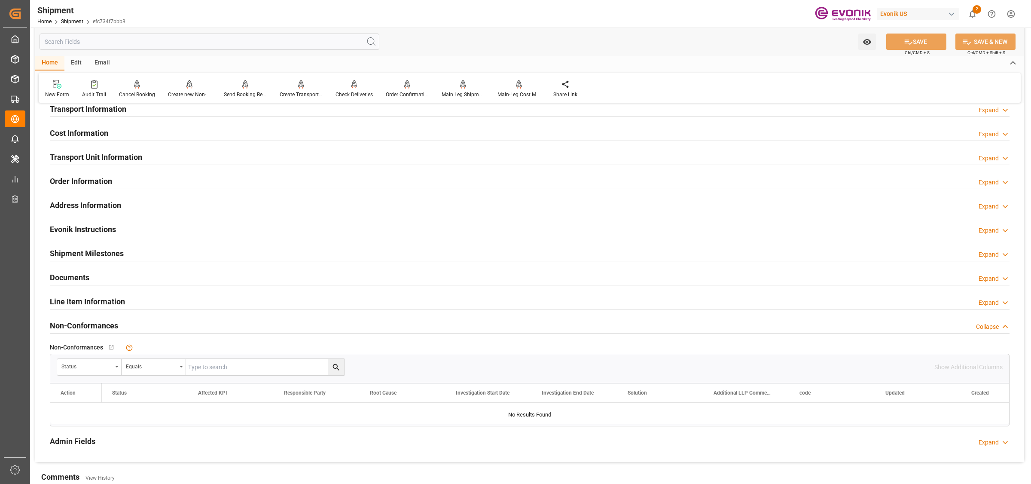
click at [158, 155] on div "Transport Unit Information Expand" at bounding box center [530, 156] width 960 height 16
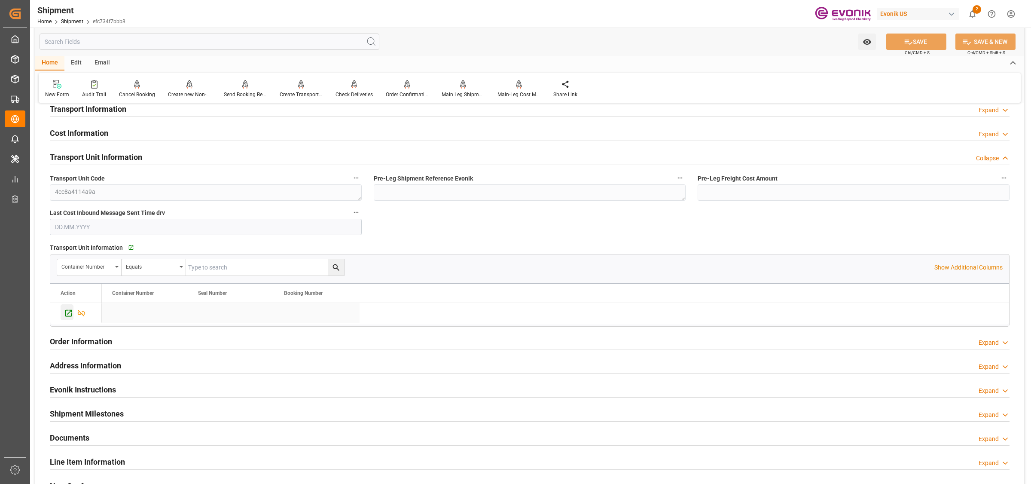
click at [68, 312] on icon "Press SPACE to select this row." at bounding box center [68, 312] width 9 height 9
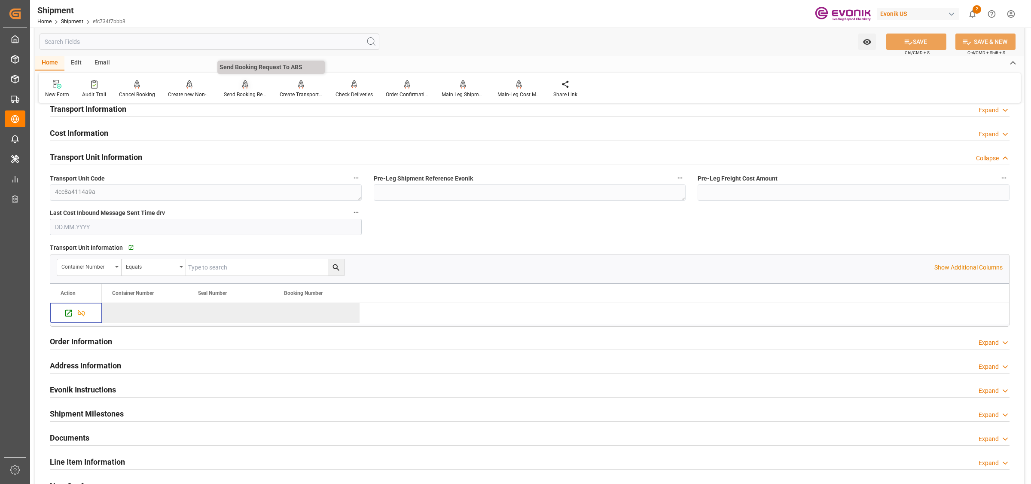
click at [239, 85] on div at bounding box center [245, 83] width 43 height 9
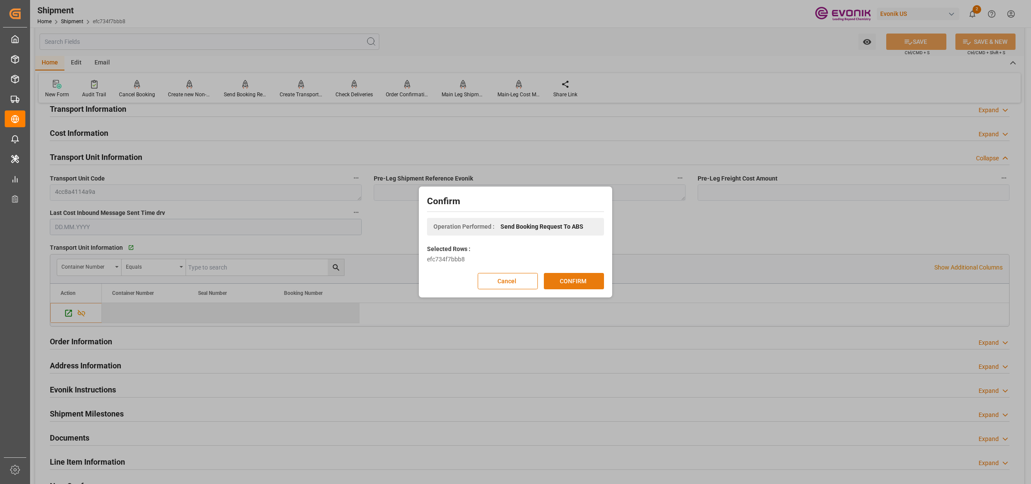
click at [574, 280] on button "CONFIRM" at bounding box center [574, 281] width 60 height 16
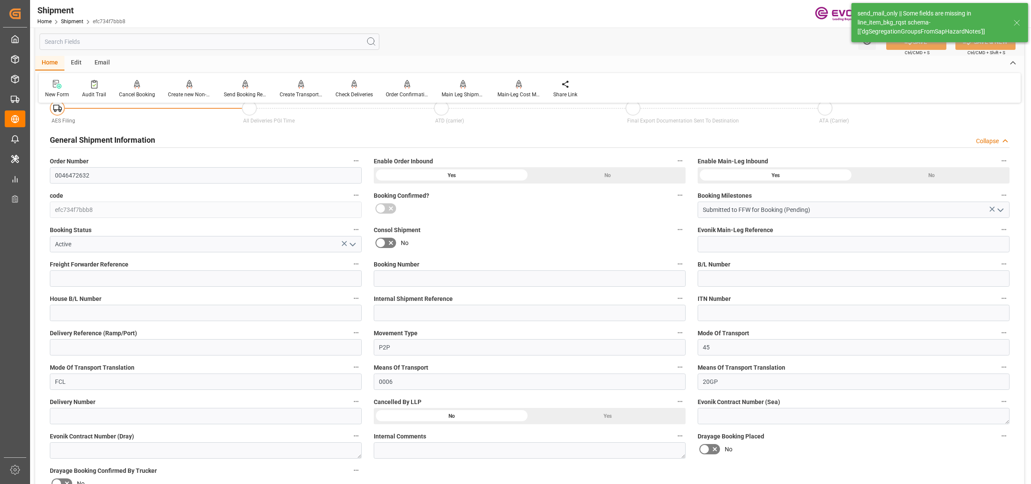
scroll to position [537, 0]
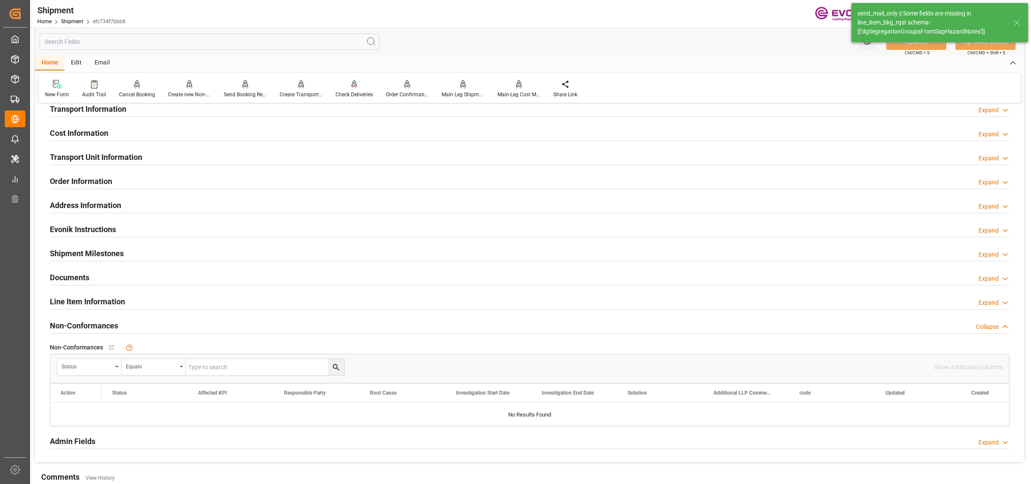
click at [131, 42] on input "text" at bounding box center [210, 42] width 340 height 16
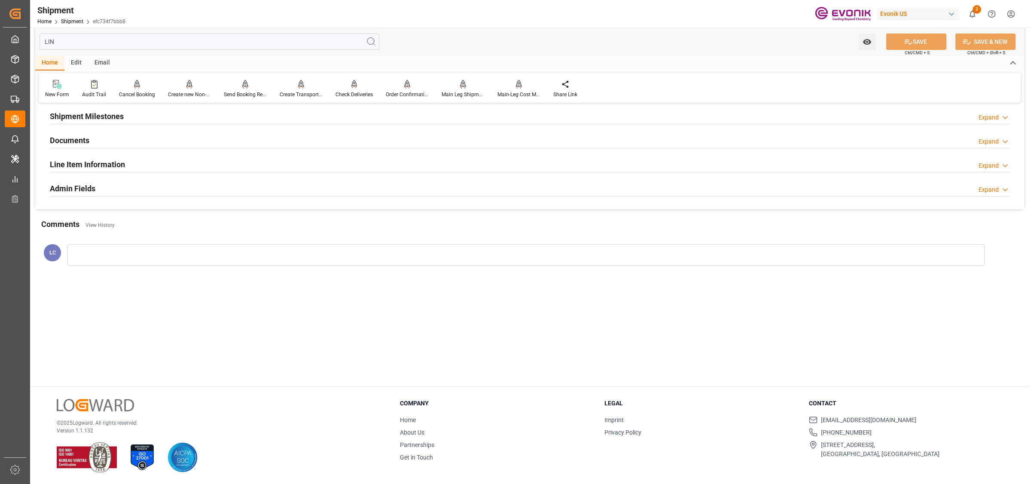
scroll to position [34, 0]
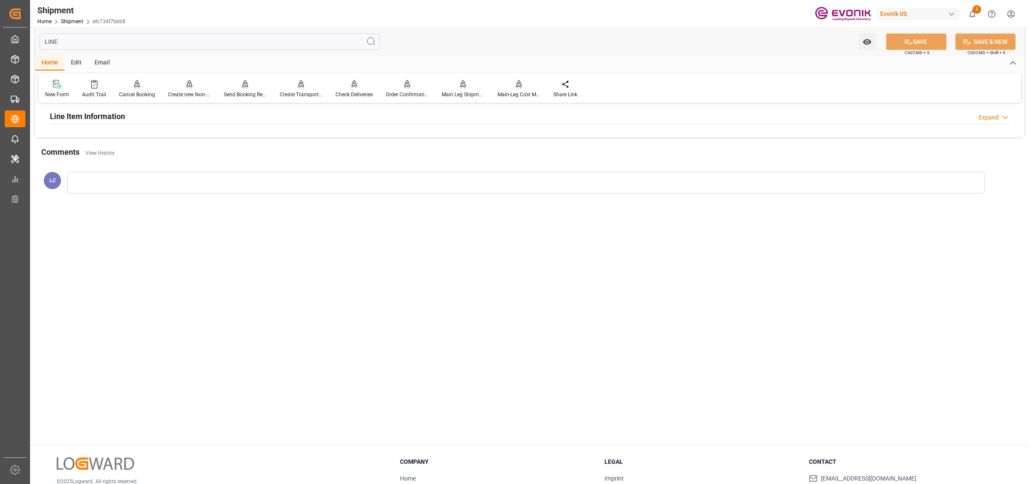
type input "LINE"
click at [104, 115] on h2 "Line Item Information" at bounding box center [87, 116] width 75 height 12
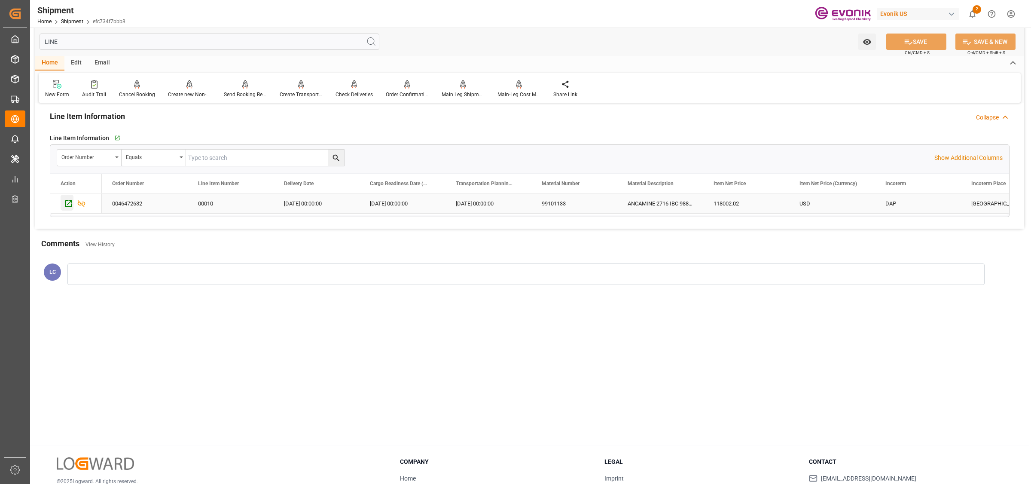
click at [65, 200] on icon "Press SPACE to select this row." at bounding box center [68, 203] width 9 height 9
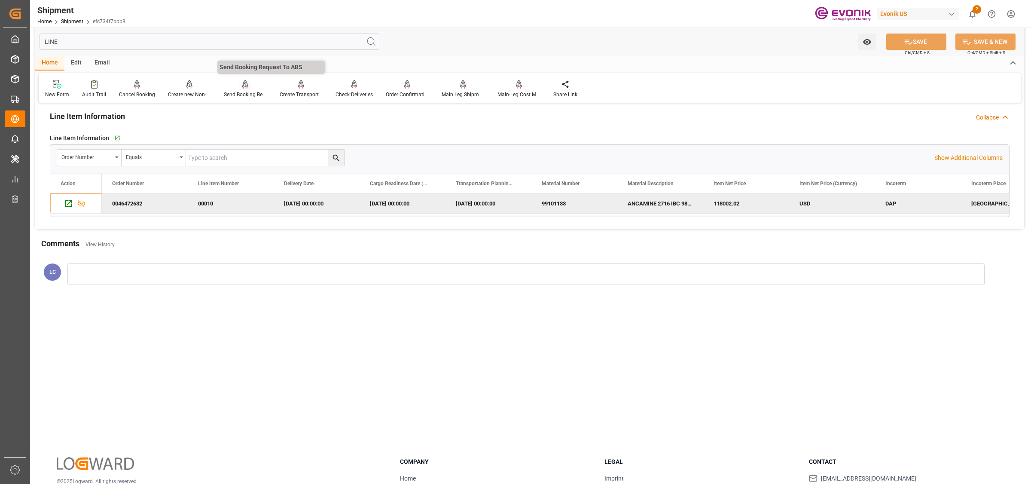
click at [258, 91] on div "Send Booking Request To ABS" at bounding box center [245, 95] width 43 height 8
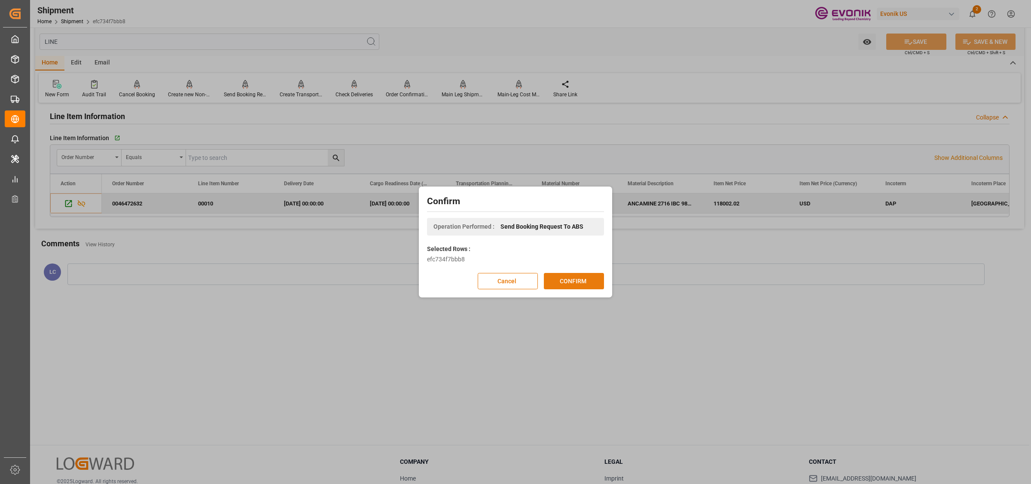
click at [579, 282] on button "CONFIRM" at bounding box center [574, 281] width 60 height 16
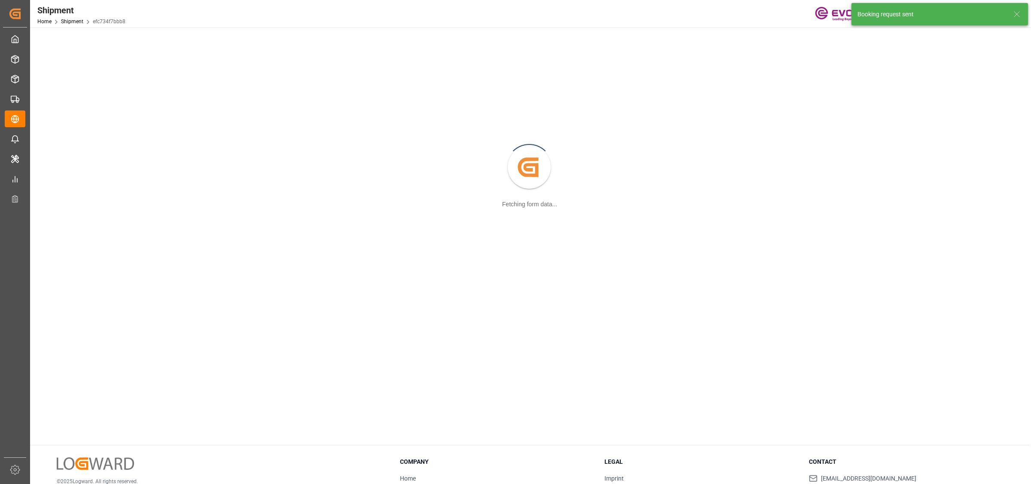
scroll to position [35, 0]
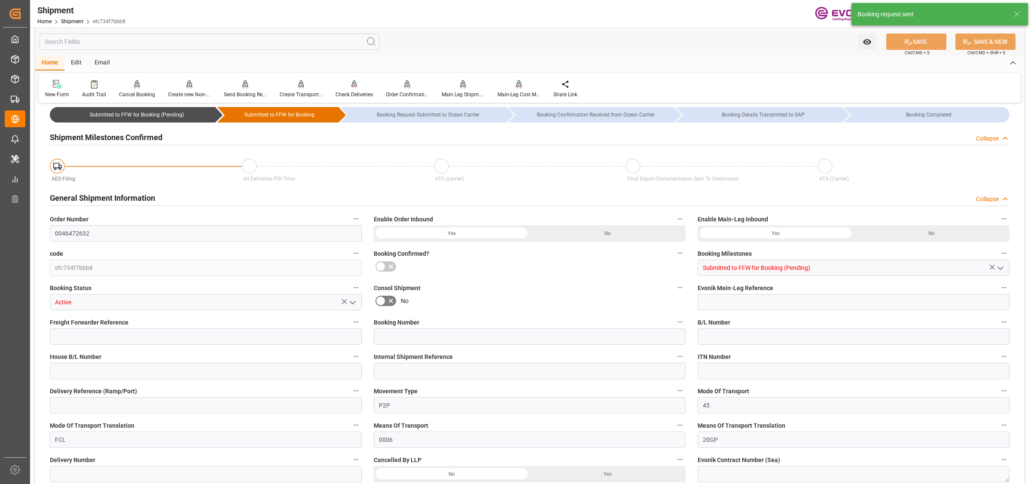
type input "Hapag Lloyd"
type input "Hapag Lloyd Aktiengesellschaft"
type input "18"
type input "0"
type input "18774"
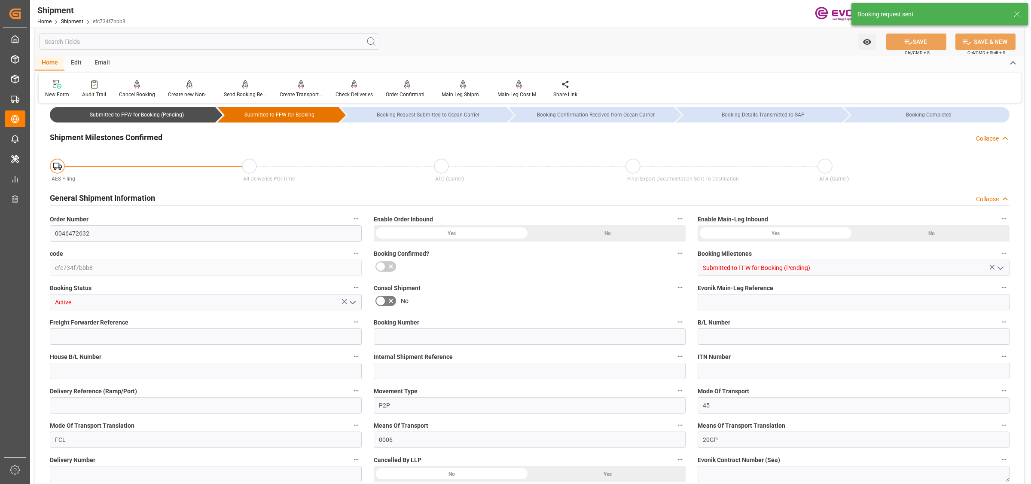
type input "25.056"
type input "USHOU"
type input "SGSIN"
type input "9260421"
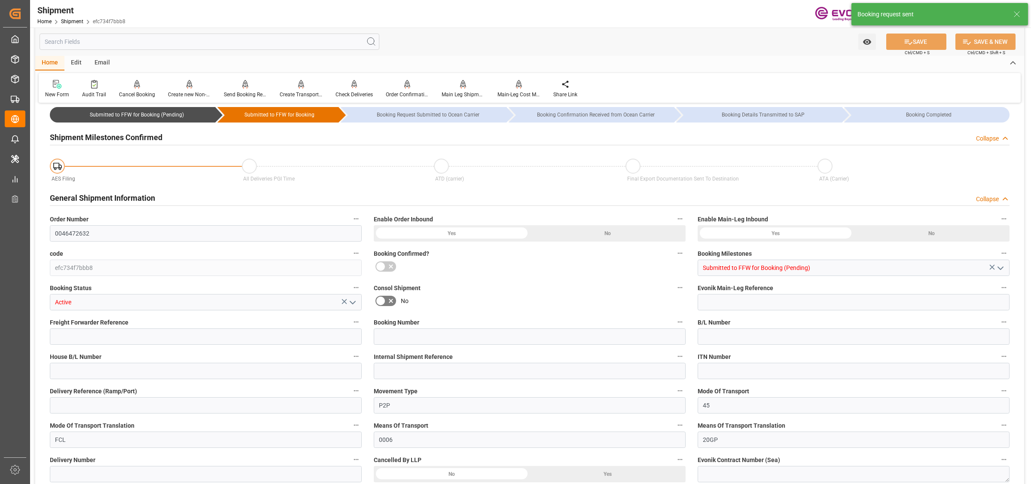
type input "2253"
type input "600"
type input "0"
type input "1653"
type input "18"
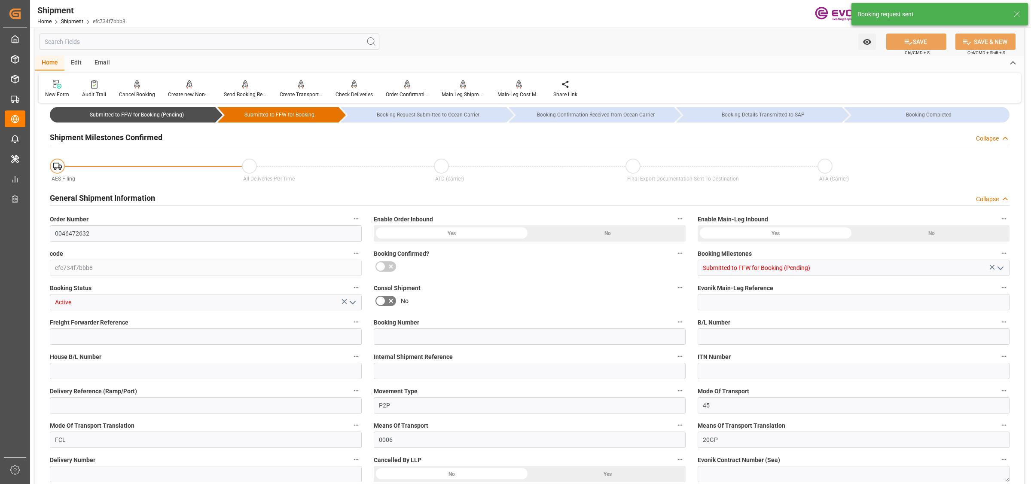
type input "IBC"
type input "0"
type input "Hapag Lloyd"
type input "Hapag Lloyd Aktiengesellschaft"
type input "23.11.2025 00:00"
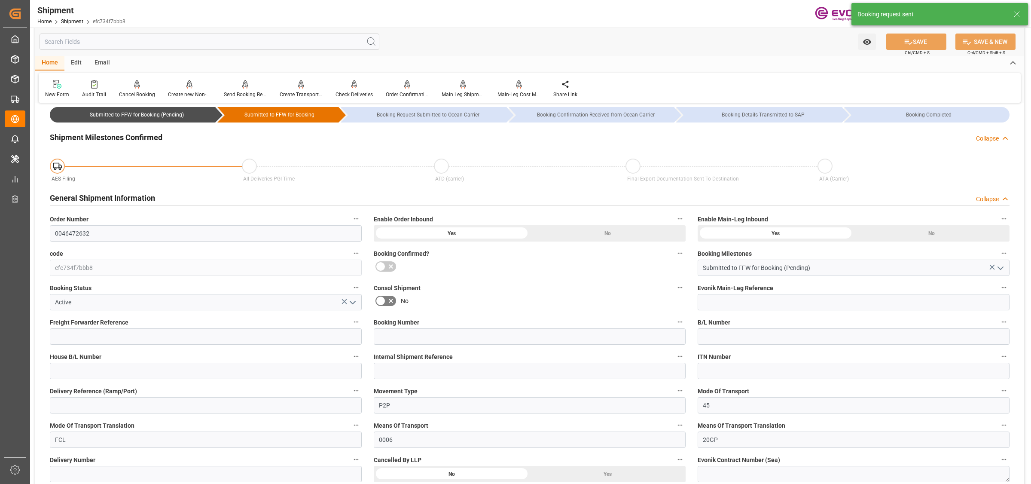
type input "05.01.2026 00:00"
type input "12.11.2025 00:00"
type input "05.01.2026"
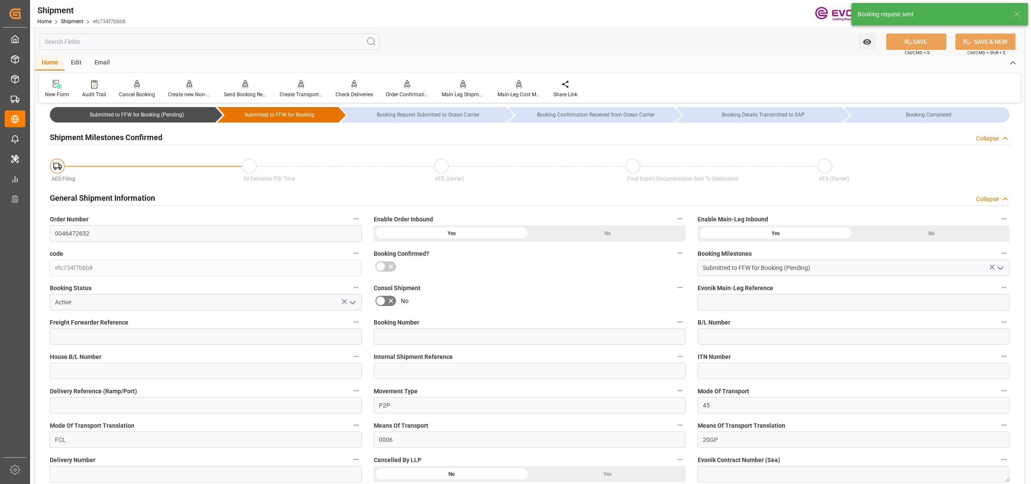
type input "09.10.2025 06:32"
type input "[DATE] 06:27"
type input "09.10.2025 06:32"
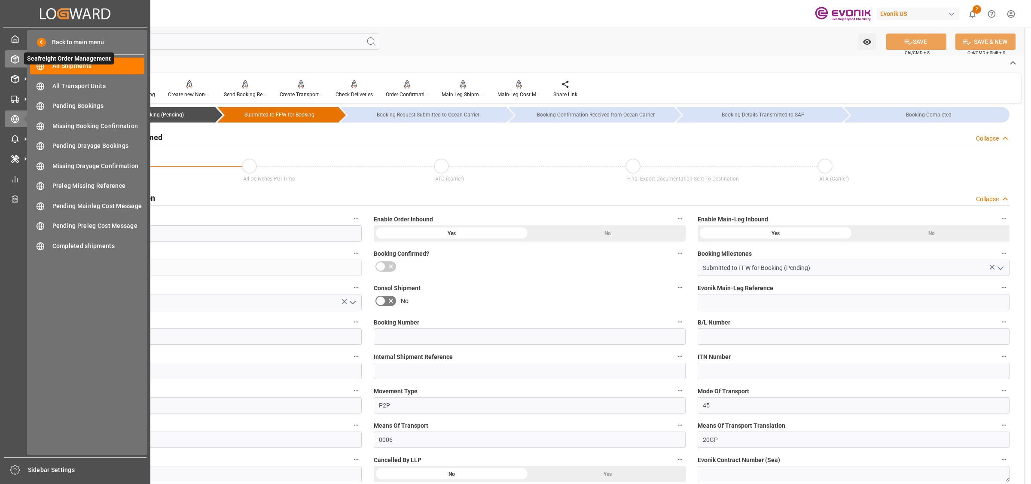
click at [13, 55] on icon at bounding box center [15, 59] width 9 height 9
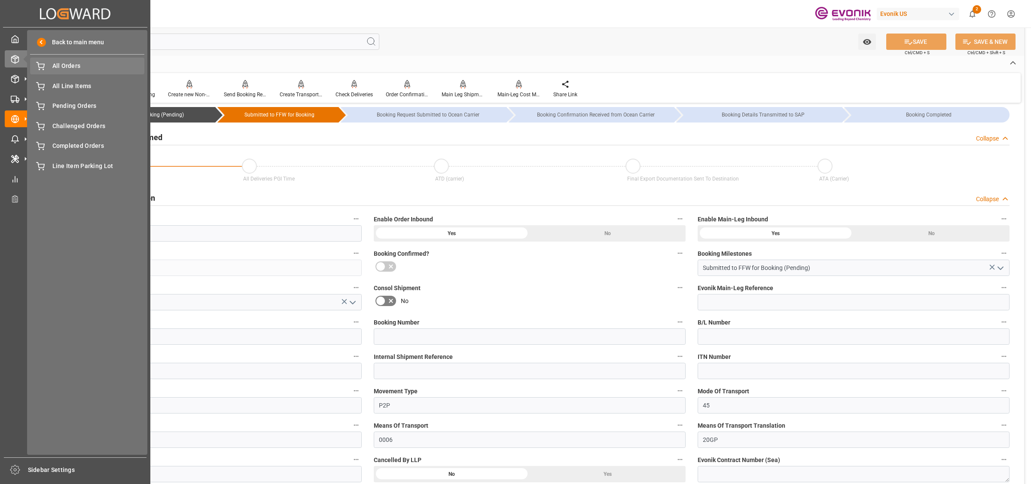
click at [61, 65] on span "All Orders" at bounding box center [98, 65] width 92 height 9
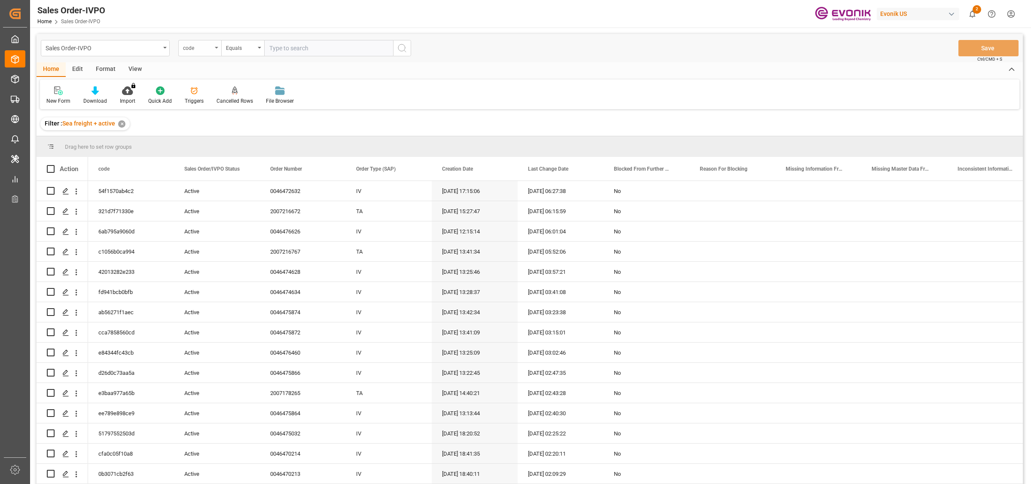
click at [196, 44] on div "code" at bounding box center [197, 47] width 29 height 10
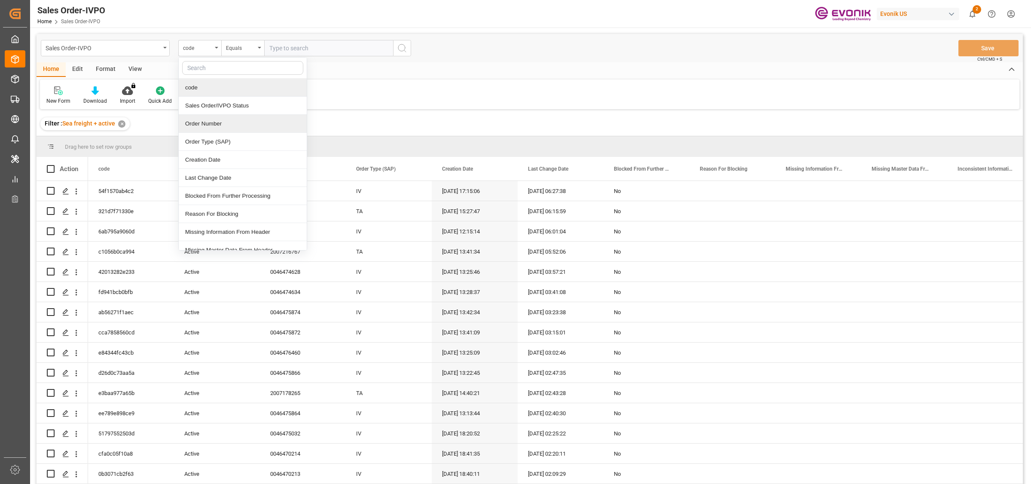
click at [200, 125] on div "Order Number" at bounding box center [243, 124] width 128 height 18
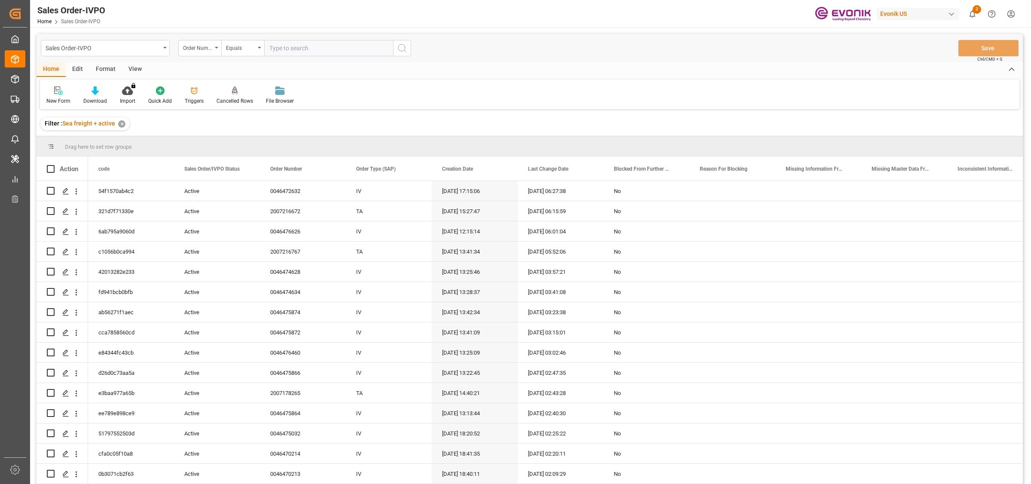
click at [288, 52] on input "text" at bounding box center [328, 48] width 129 height 16
paste input "2007216785"
type input "2007216785"
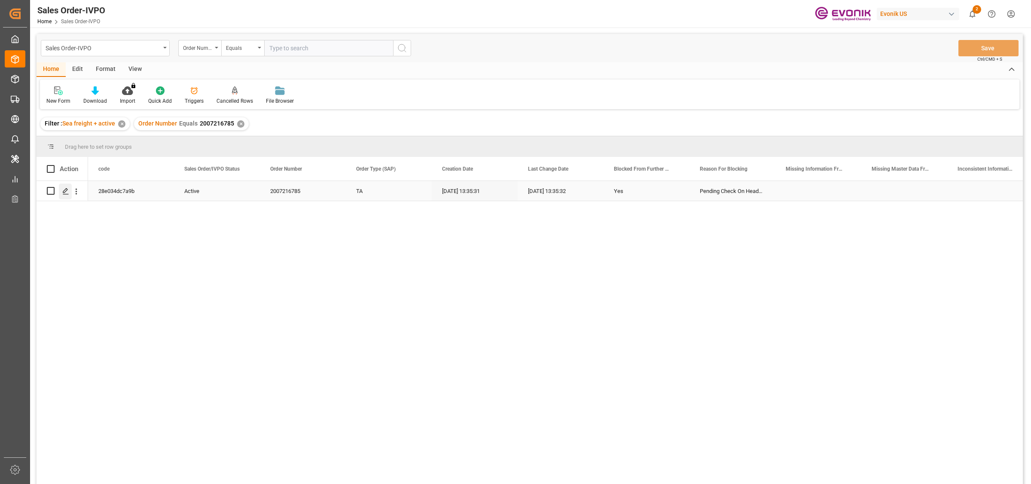
click at [63, 190] on icon "Press SPACE to select this row." at bounding box center [65, 191] width 7 height 7
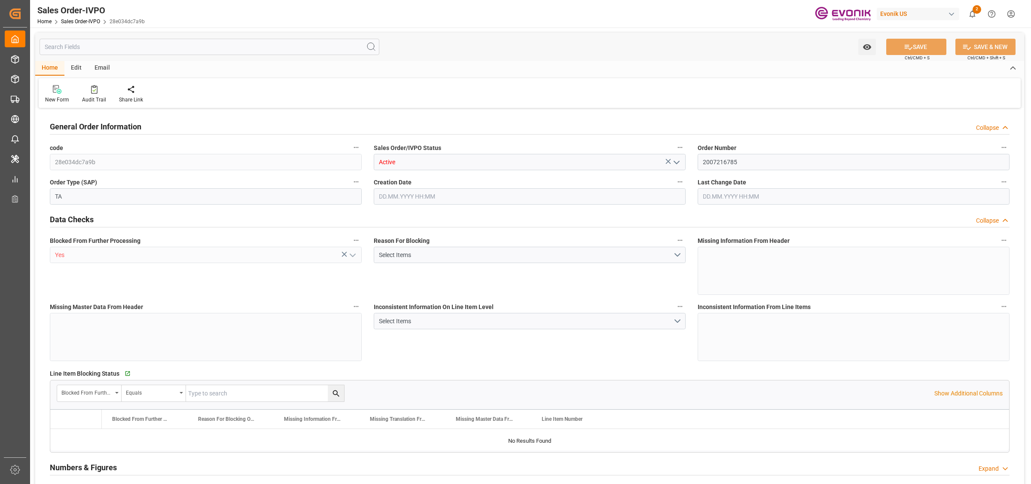
type input "DEHAM"
type input "0"
type input "1"
type input "16200"
type input "08.10.2025 13:35"
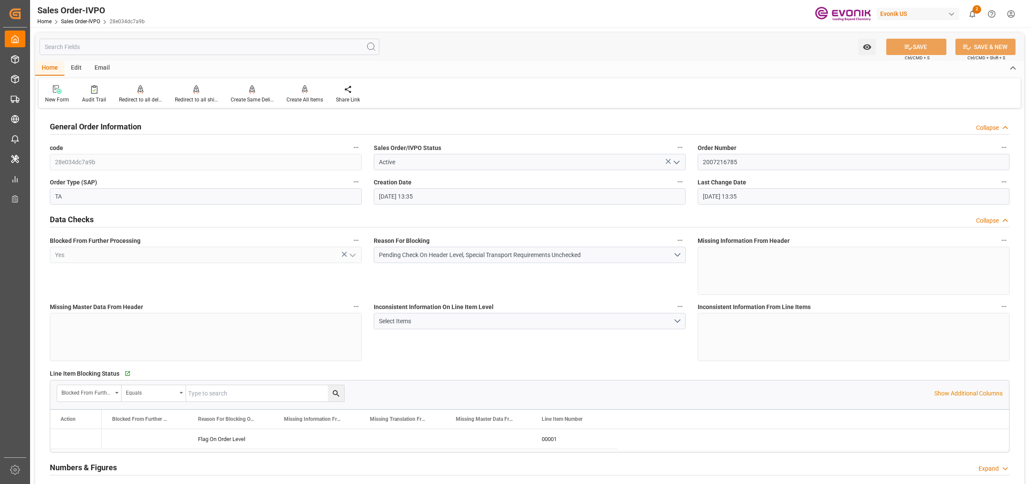
type input "08.10.2025 13:35"
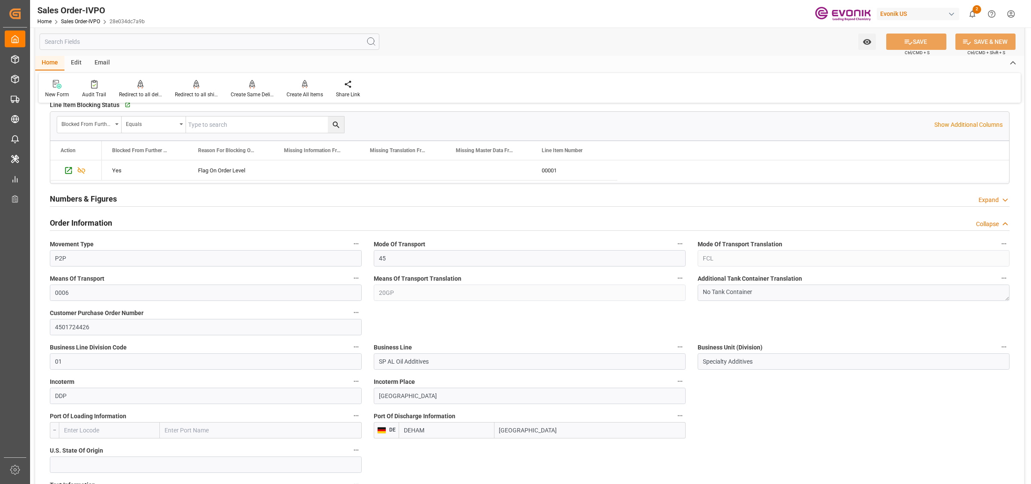
scroll to position [376, 0]
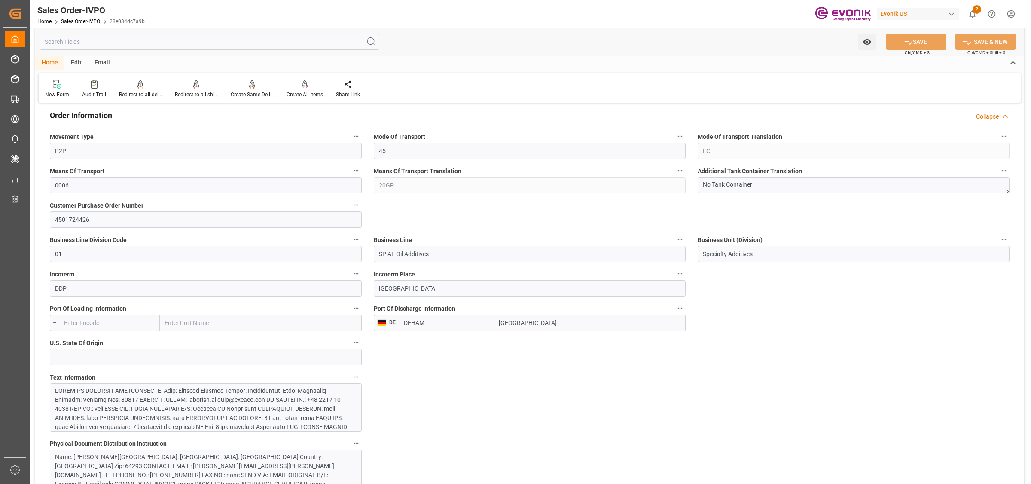
click at [115, 39] on input "text" at bounding box center [210, 42] width 340 height 16
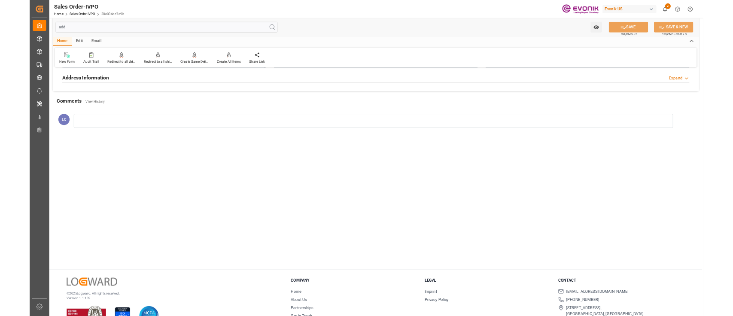
scroll to position [0, 0]
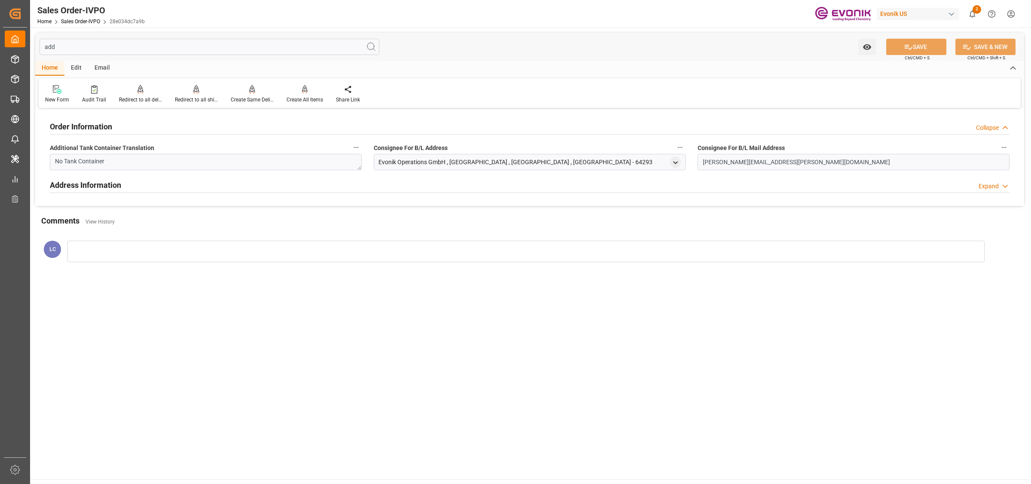
type input "add"
click at [132, 187] on div "Address Information Expand" at bounding box center [530, 184] width 960 height 16
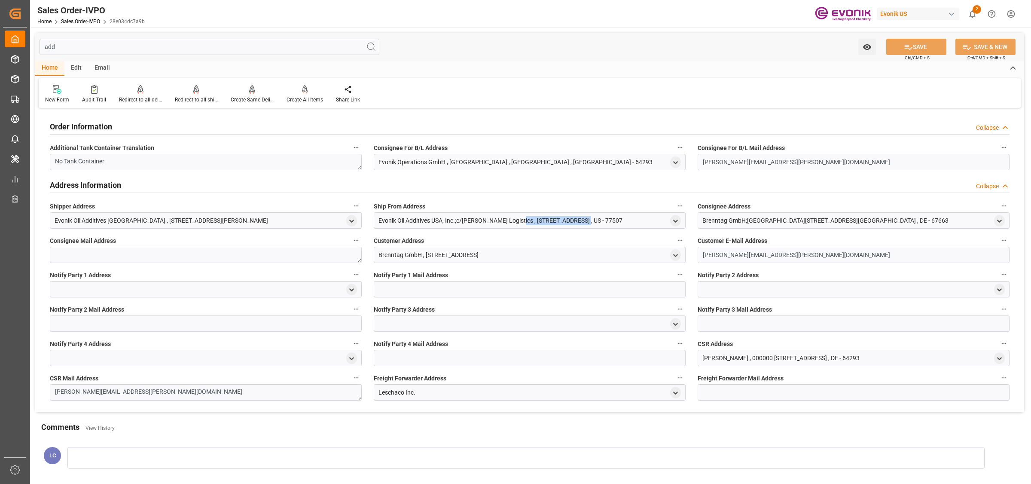
drag, startPoint x: 466, startPoint y: 218, endPoint x: 572, endPoint y: 227, distance: 106.4
click at [572, 227] on div "Evonik Oil Additives USA, Inc.;c/o Palmer Logistics , 13001 Bay Area Blvd , Pas…" at bounding box center [530, 220] width 312 height 16
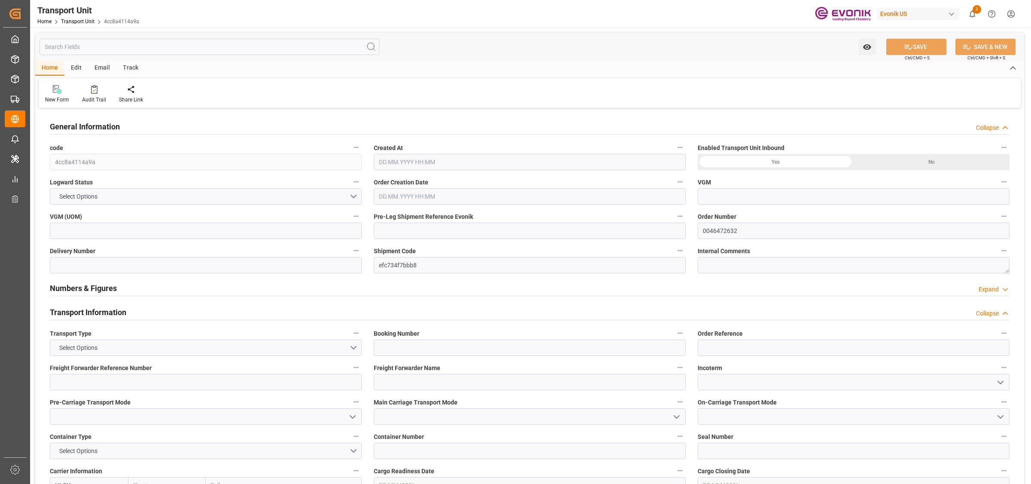
type input "Hapag [PERSON_NAME]"
type input "Hapag Lloyd Aktiengesellschaft"
type input "USHOU"
type input "SGSIN"
type input "18774"
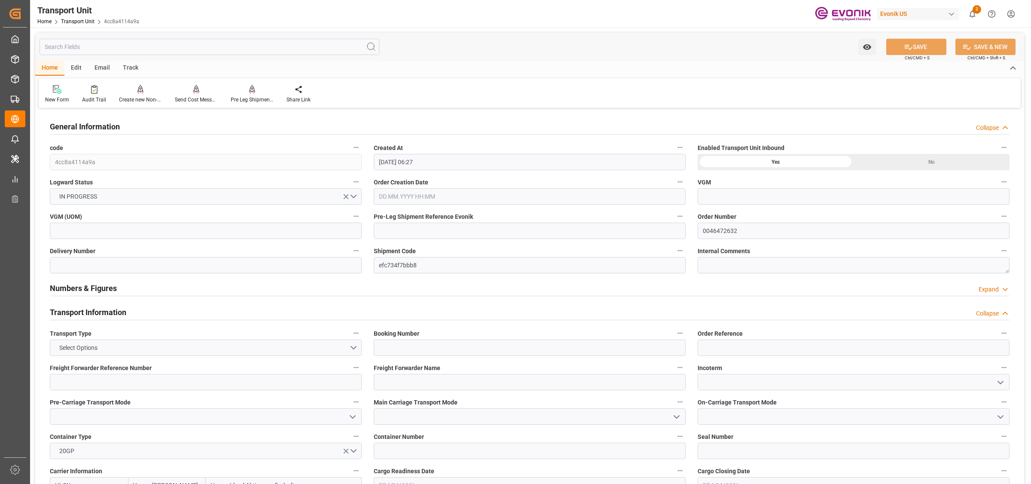
type input "[DATE] 06:27"
type input "05.01.2026"
type input "23.11.2025 00:00"
type input "05.01.2026 00:00"
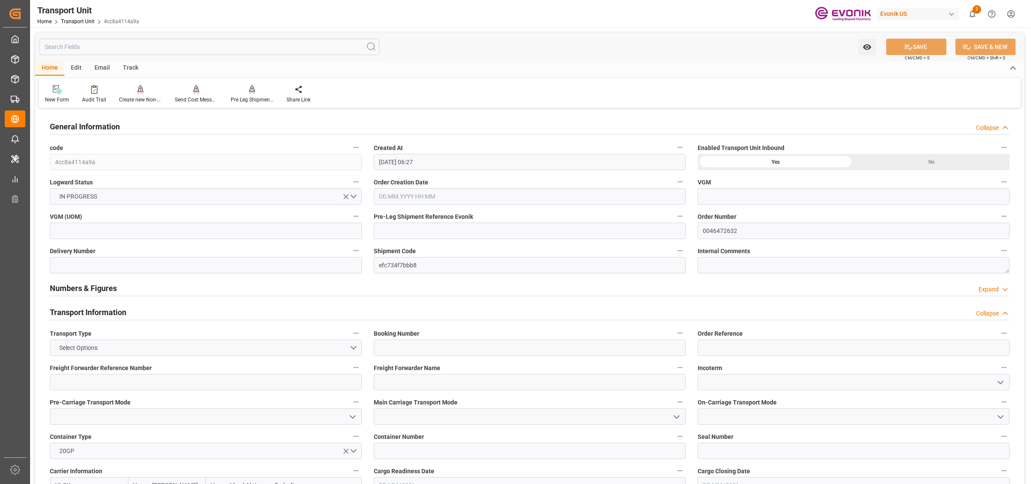
type input "05.01.2026 00:00"
type input "12.11.2025 00:00"
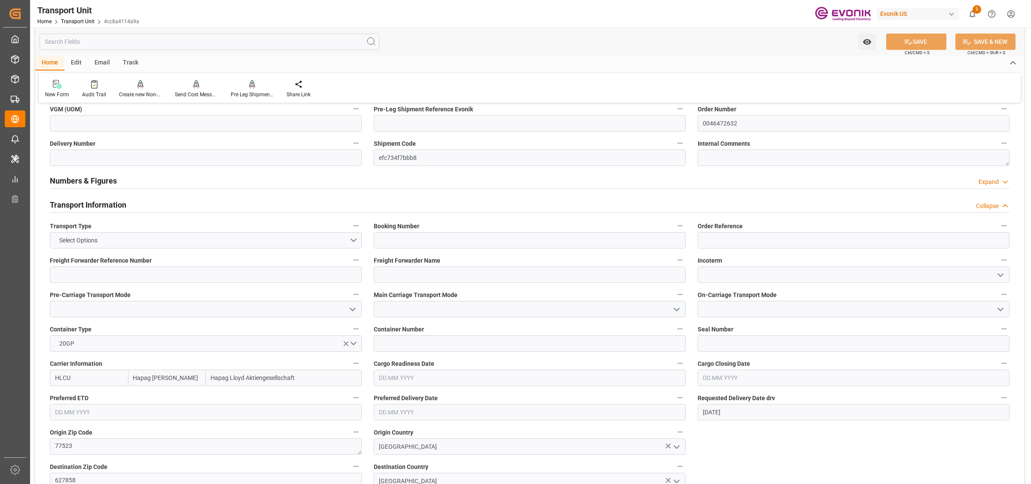
scroll to position [322, 0]
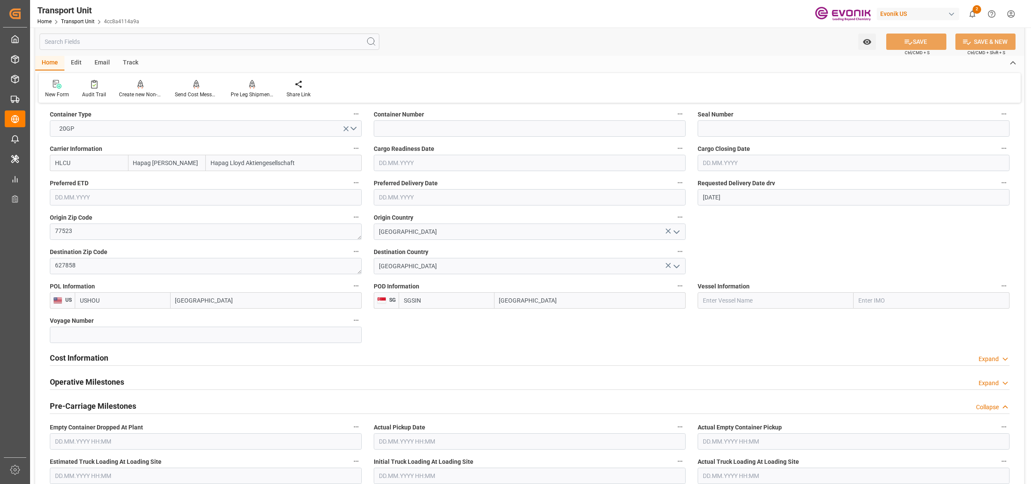
click at [79, 358] on h2 "Cost Information" at bounding box center [79, 358] width 58 height 12
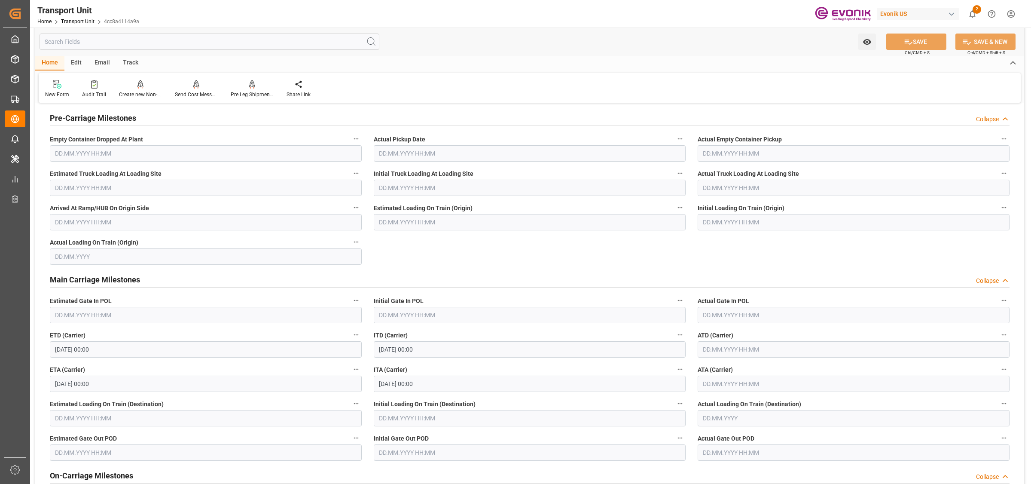
scroll to position [483, 0]
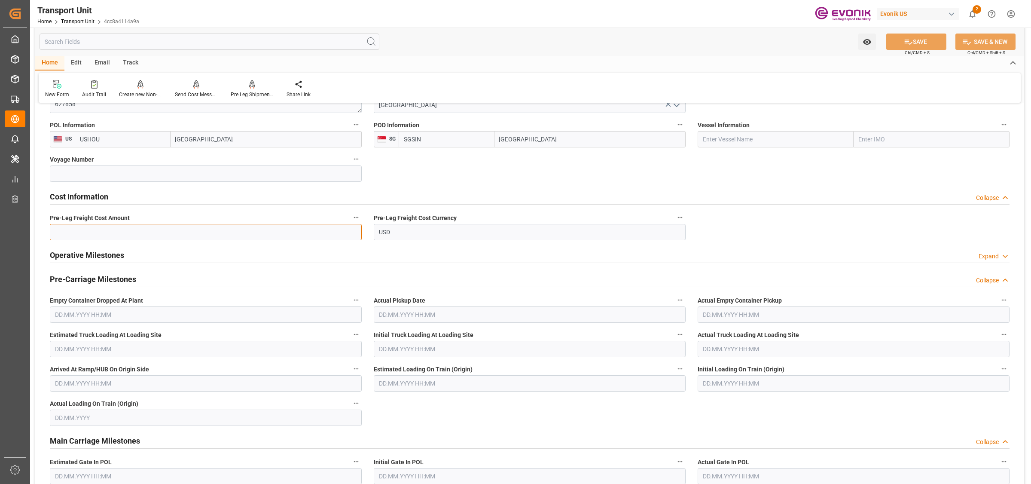
drag, startPoint x: 84, startPoint y: 229, endPoint x: 81, endPoint y: 194, distance: 35.0
click at [84, 229] on input "text" at bounding box center [206, 232] width 312 height 16
paste input "1653"
type input "1653"
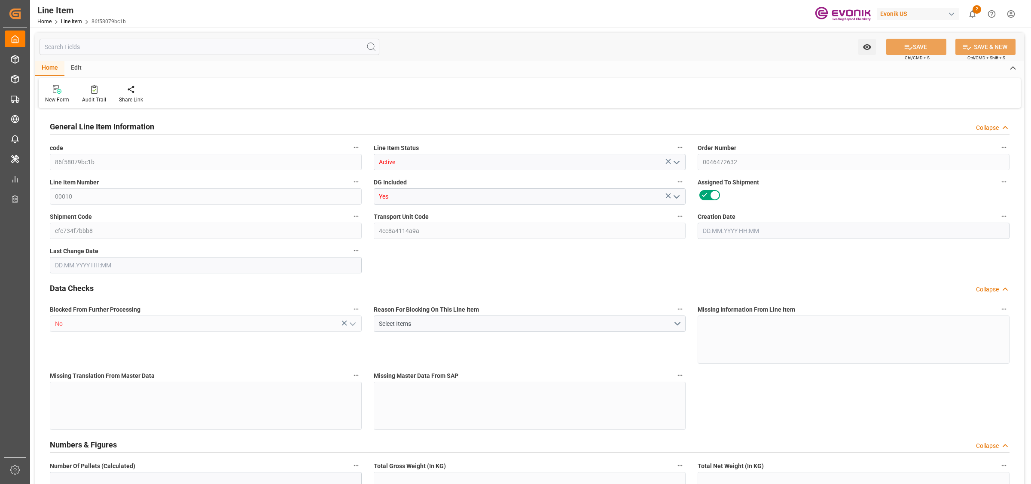
type input "18"
type input "18774"
type input "17784"
type input "25.056"
type input "18"
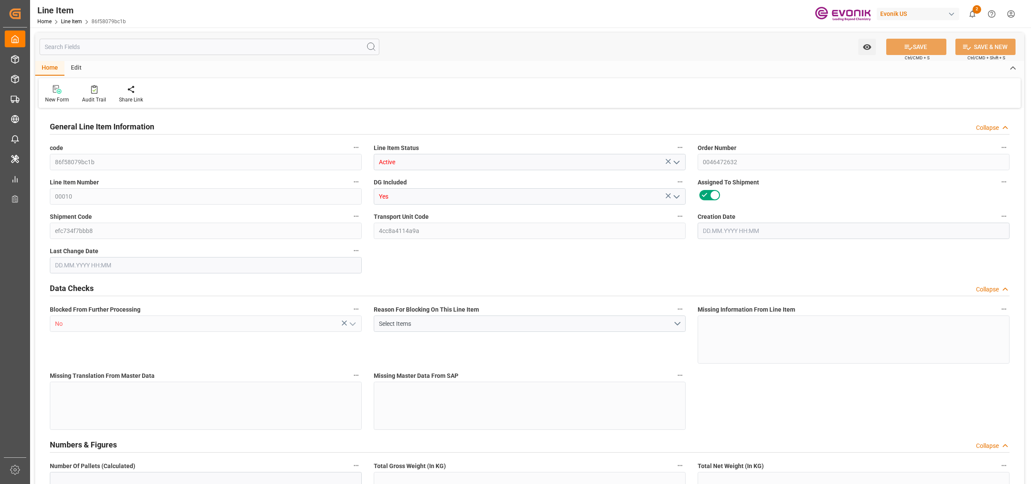
type input "118002.02"
type input "18"
type input "18774"
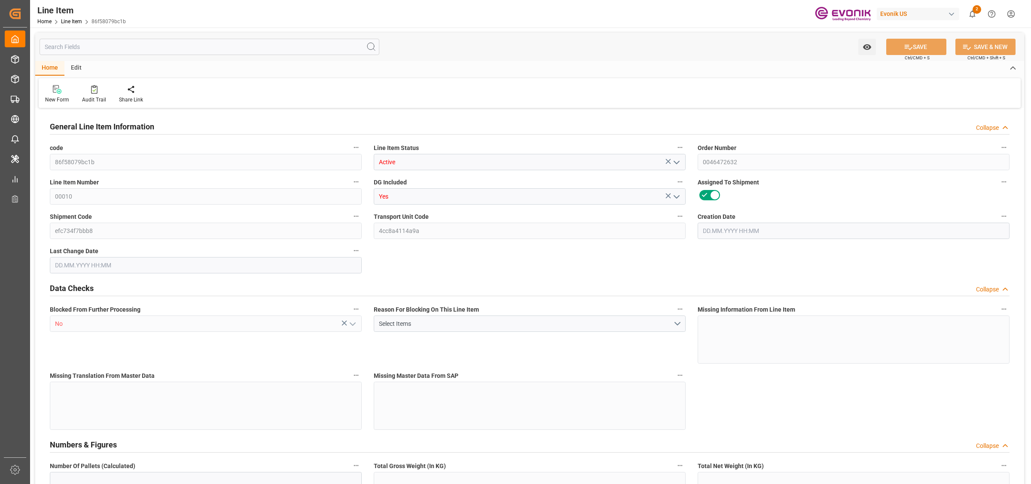
type input "18774"
type input "17784"
type input "25.056"
type input "25056"
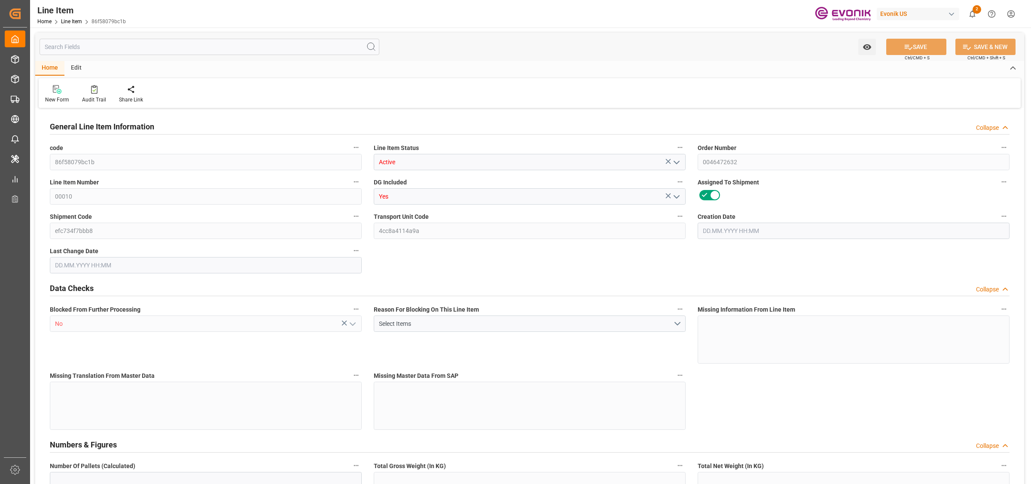
type input "0"
type input "[DATE] 17:15"
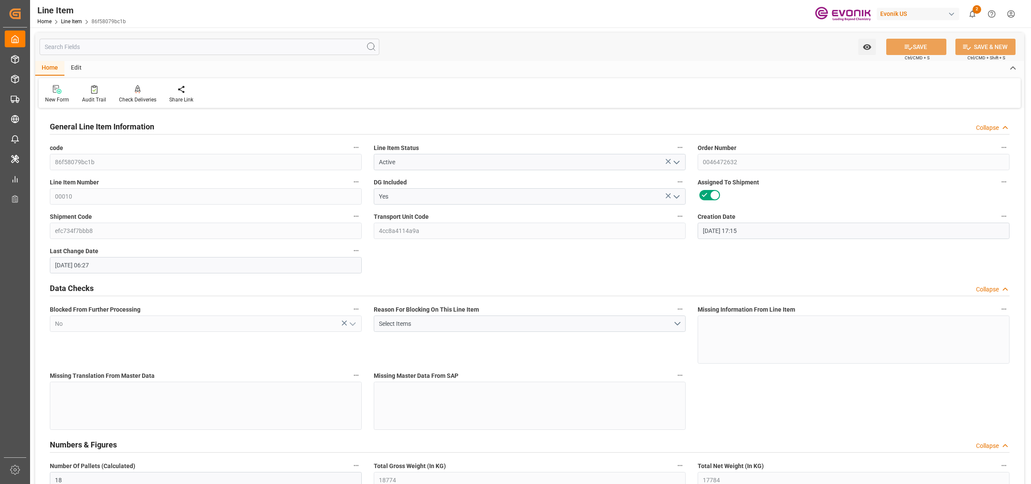
type input "[DATE] 06:27"
type input "05.01.2026"
type input "12.11.2025"
type input "05.11.2025"
click at [193, 46] on input "text" at bounding box center [210, 47] width 340 height 16
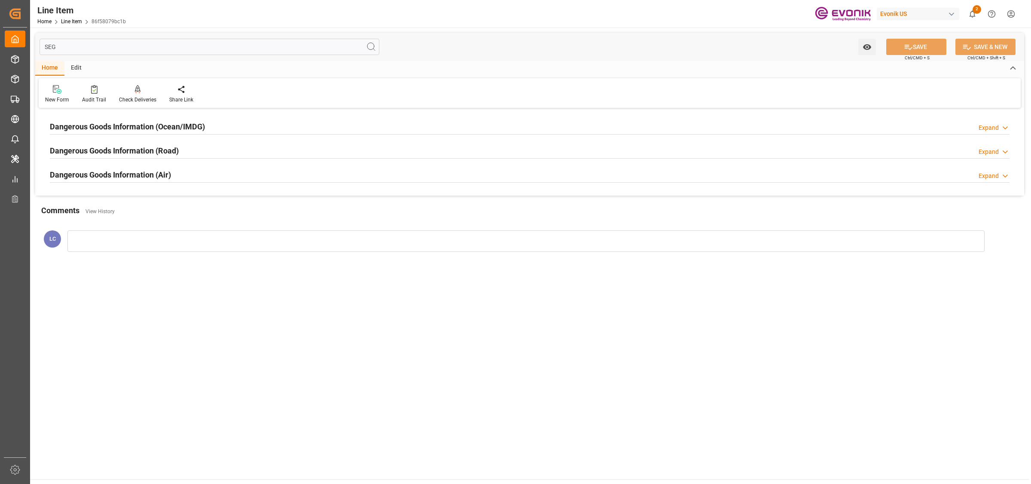
type input "SEG"
click at [200, 131] on h2 "Dangerous Goods Information (Ocean/IMDG)" at bounding box center [127, 127] width 155 height 12
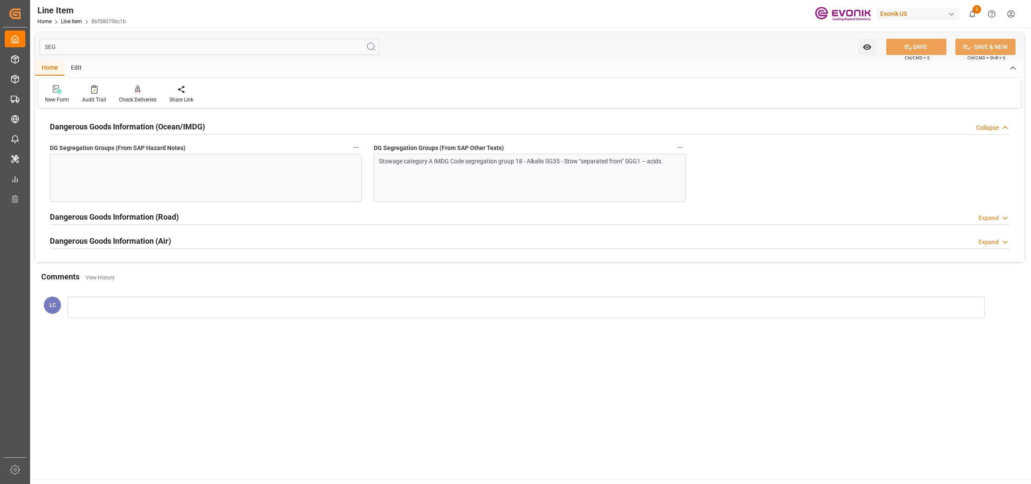
click at [434, 186] on div "Stowage category A IMDG Code segregation group 18 - Alkalis SG35 - Stow “separa…" at bounding box center [530, 178] width 312 height 48
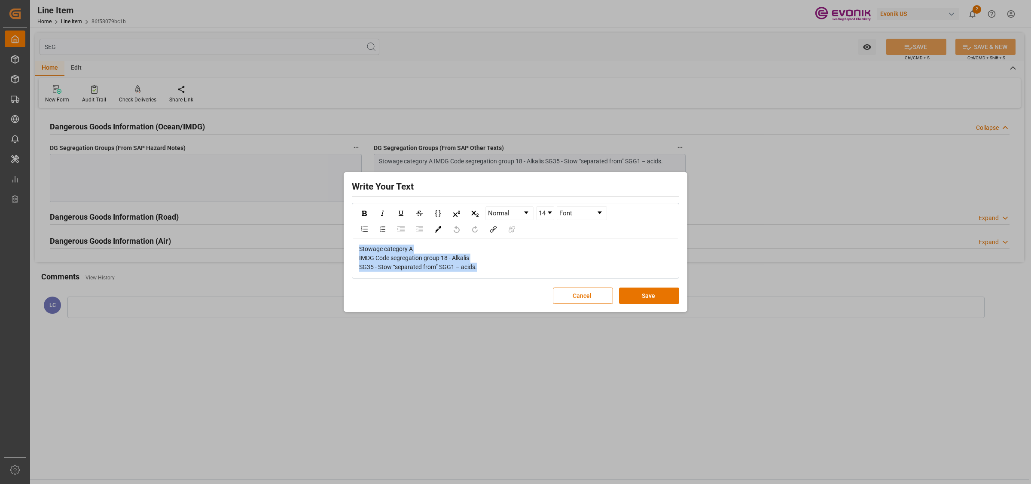
click at [297, 296] on div "Write Your Text Normal 14 Font Stowage category A IMDG Code segregation group 1…" at bounding box center [515, 242] width 1031 height 484
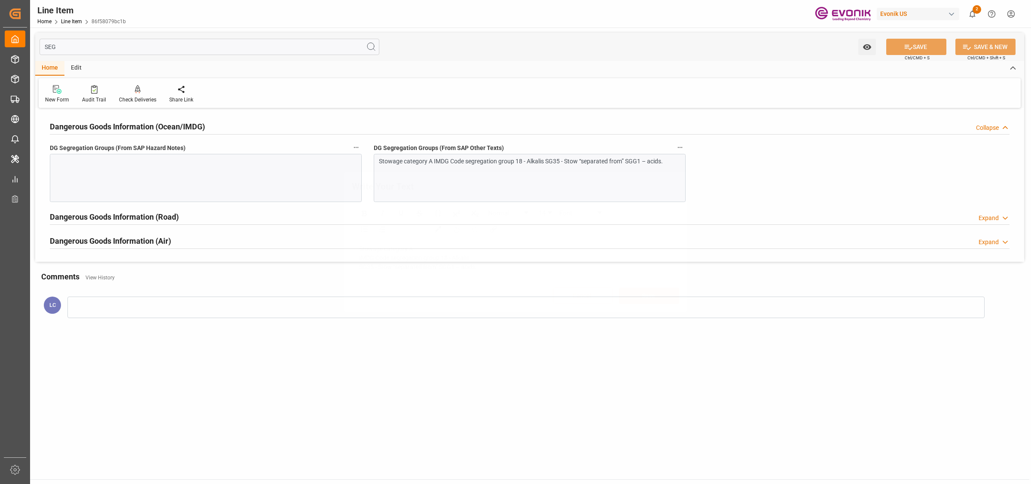
click at [257, 174] on div "Write Your Text Normal 14 Font Stowage category A IMDG Code segregation group 1…" at bounding box center [515, 242] width 1031 height 484
click at [257, 174] on div at bounding box center [206, 178] width 312 height 48
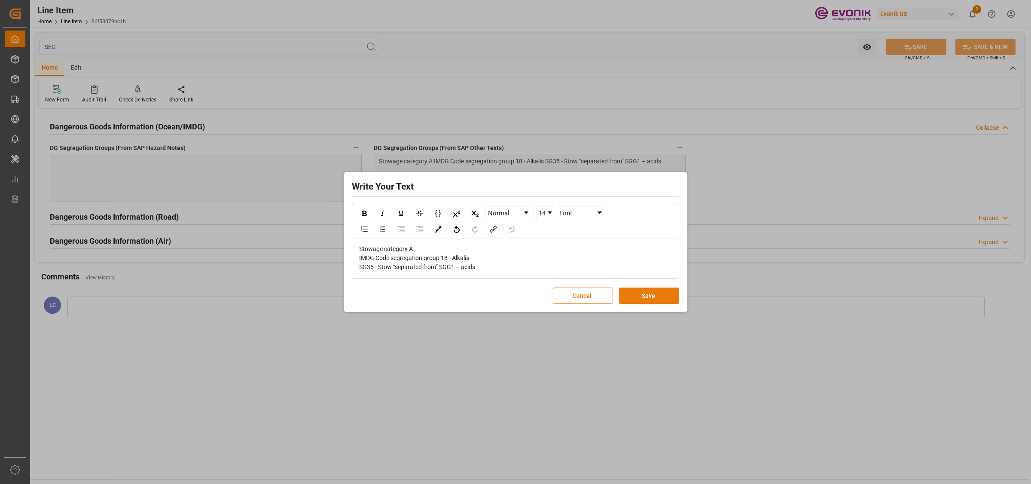
click at [636, 297] on button "Save" at bounding box center [649, 295] width 60 height 16
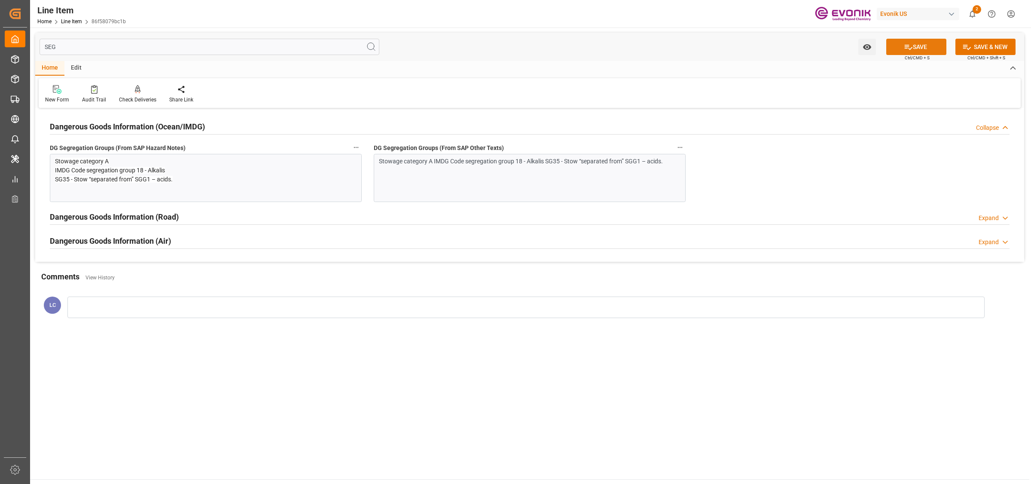
click at [898, 49] on button "SAVE" at bounding box center [916, 47] width 60 height 16
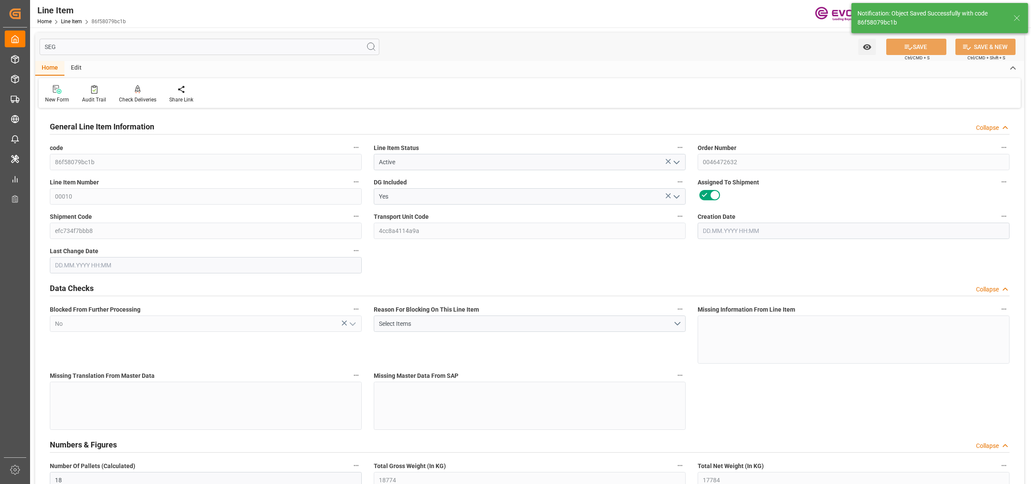
type input "18"
type input "18774"
type input "17784"
type input "25.056"
type input "18"
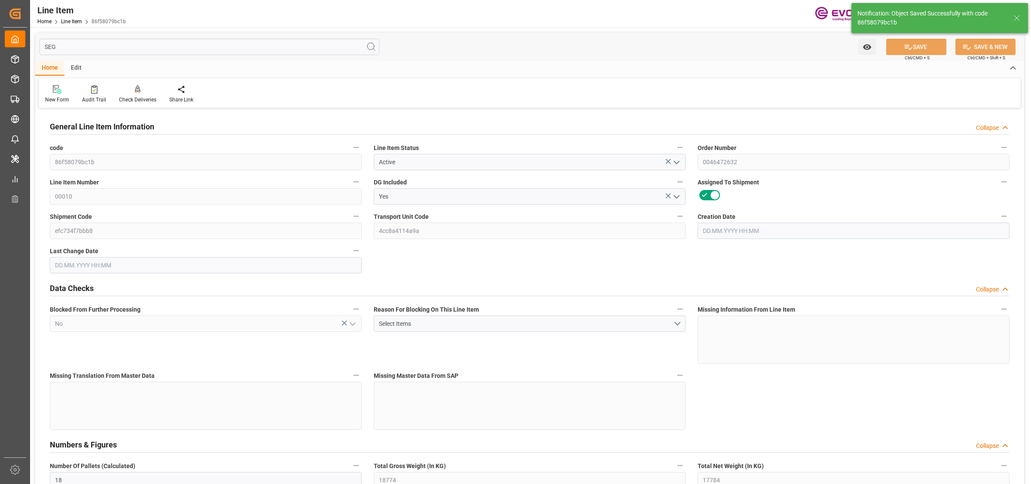
type input "118002.02"
type input "18"
type input "18774"
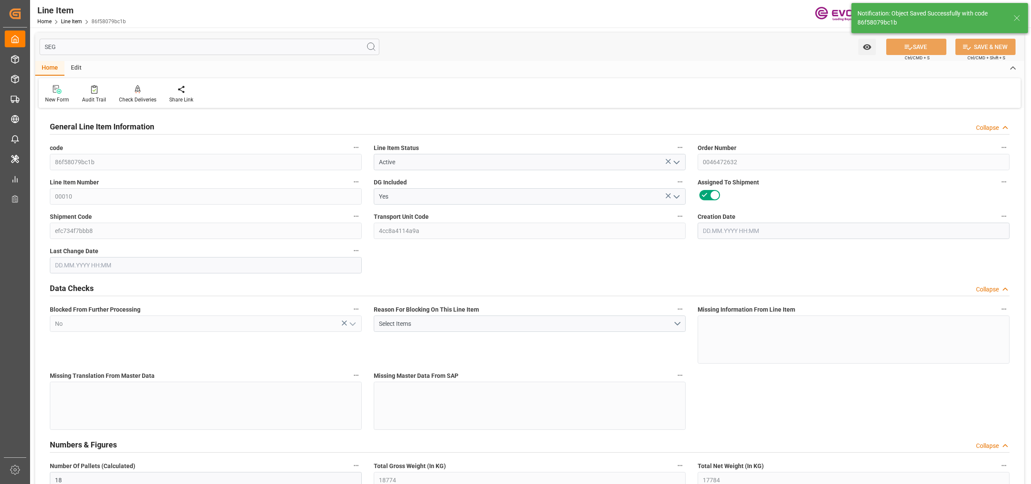
type input "18774"
type input "17784"
type input "25.056"
type input "25056"
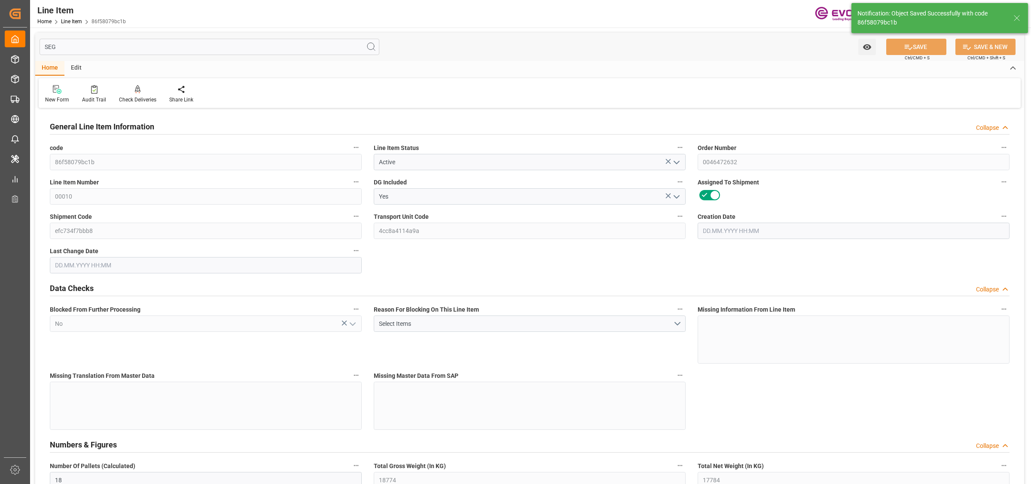
type input "0"
type input "[DATE] 17:15"
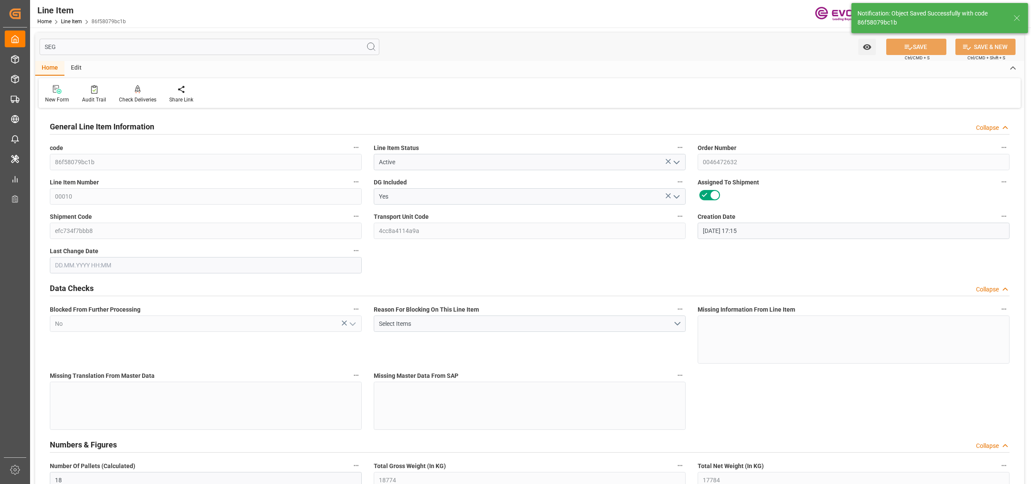
type input "09.10.2025 06:31"
type input "05.01.2026"
type input "12.11.2025"
type input "05.11.2025"
